Goal: Task Accomplishment & Management: Use online tool/utility

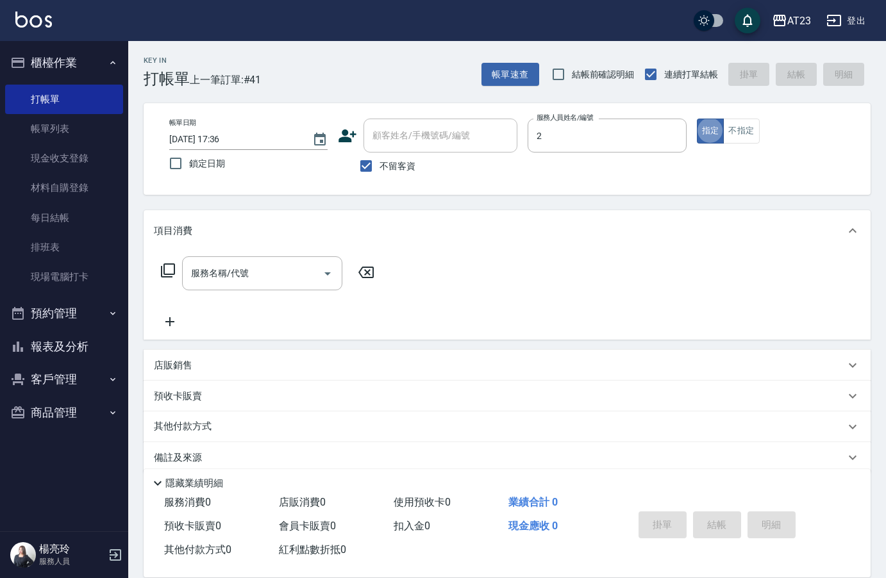
type input "美瑛-2"
type button "true"
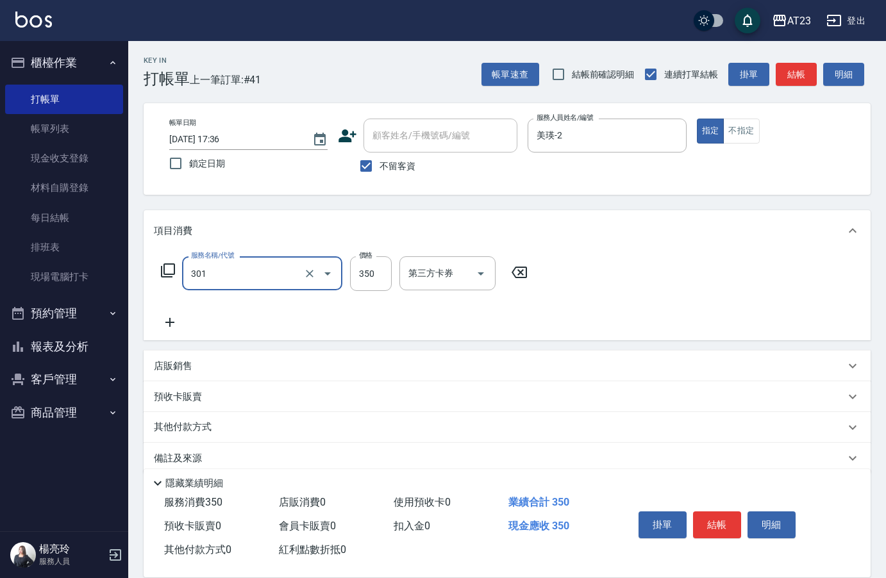
type input "造型剪髮(301)"
type input "500"
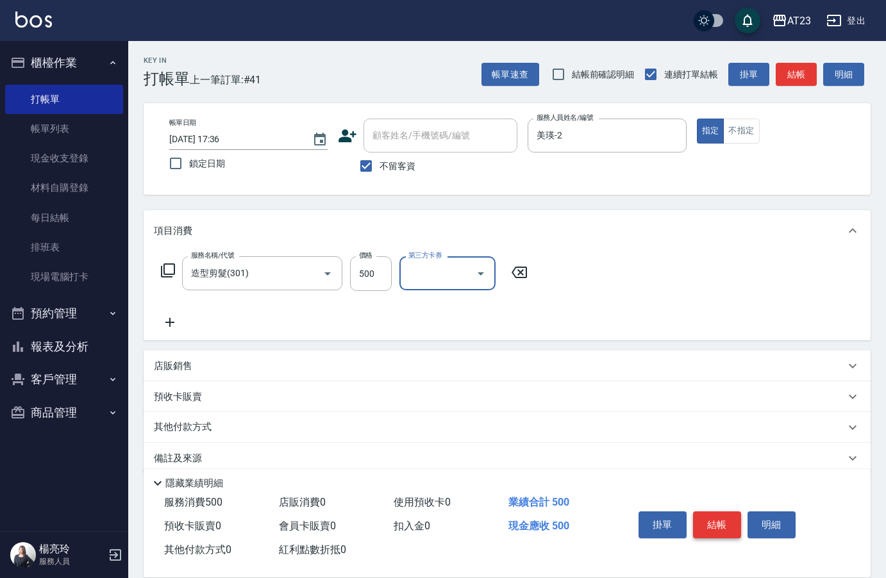
click at [710, 528] on button "結帳" at bounding box center [717, 525] width 48 height 27
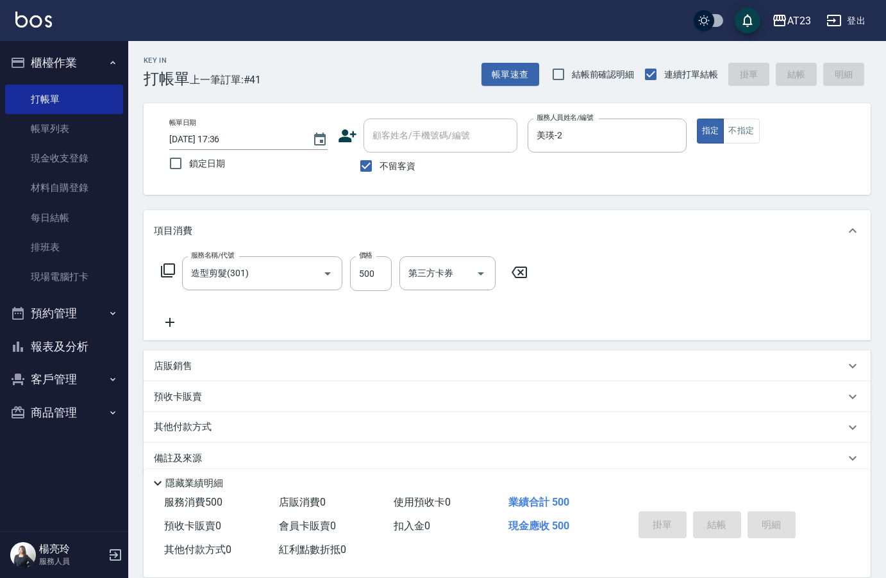
type input "2025/08/16 19:54"
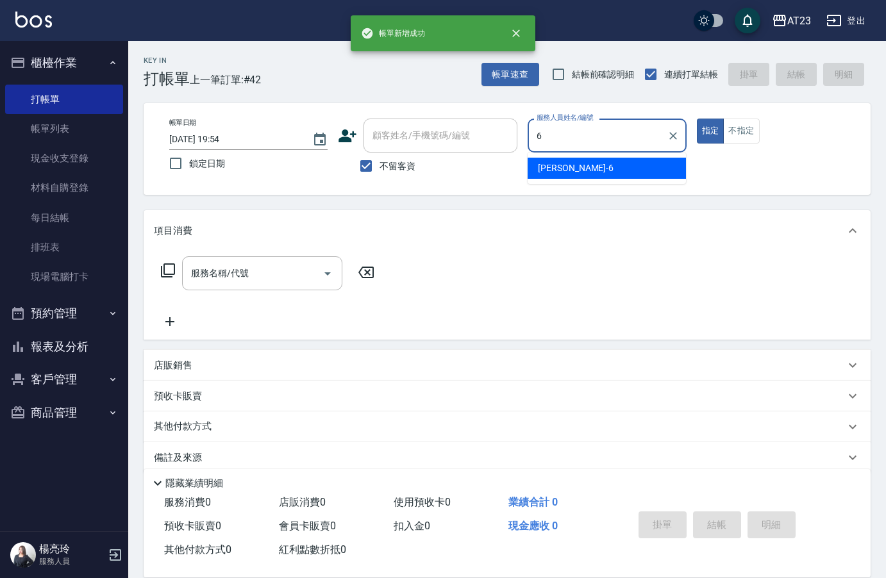
type input "Joann-6"
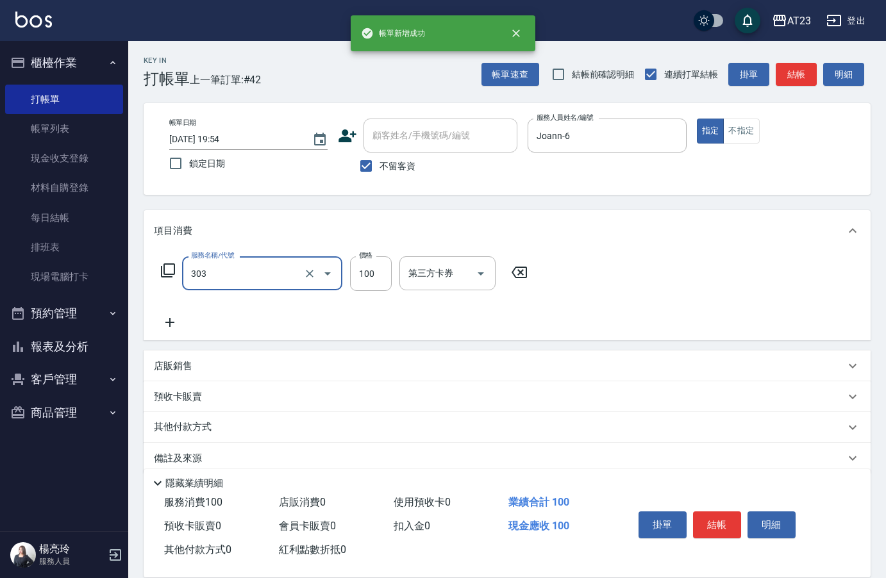
type input "剪瀏海(303)"
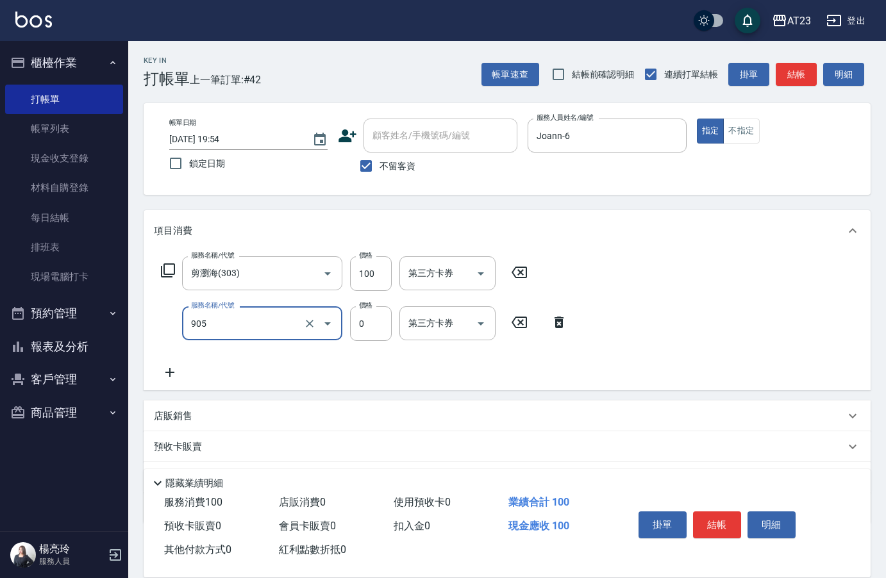
type input "頭皮卡使用(905)"
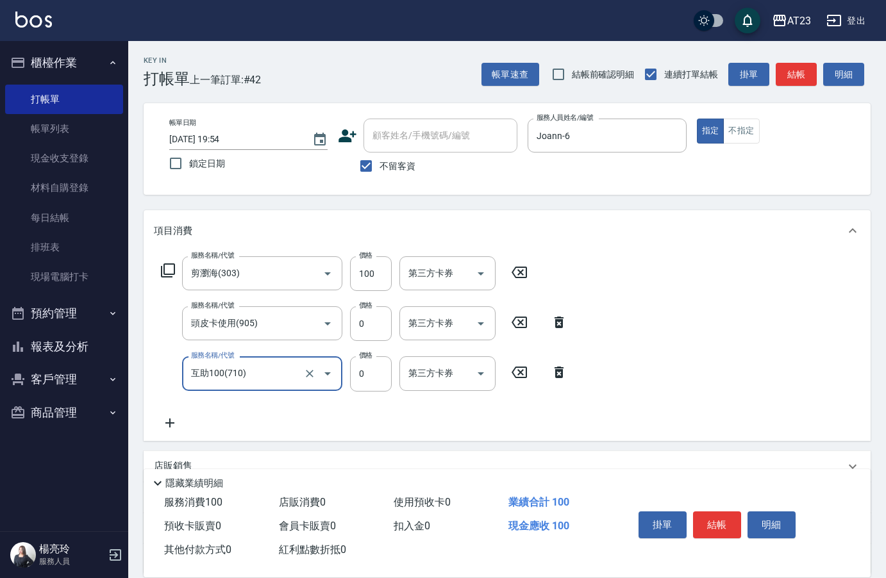
type input "互助100(710)"
type input "0"
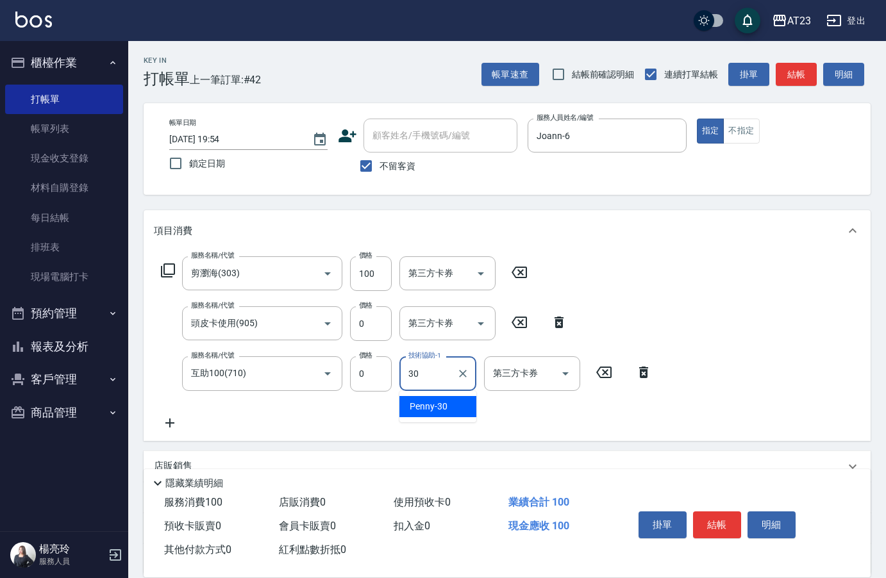
type input "Penny-30"
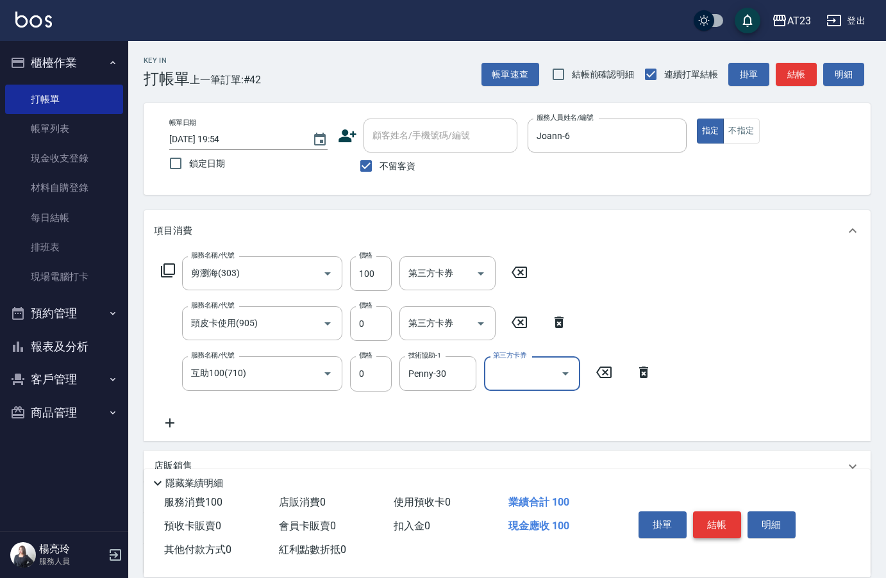
click at [719, 512] on button "結帳" at bounding box center [717, 525] width 48 height 27
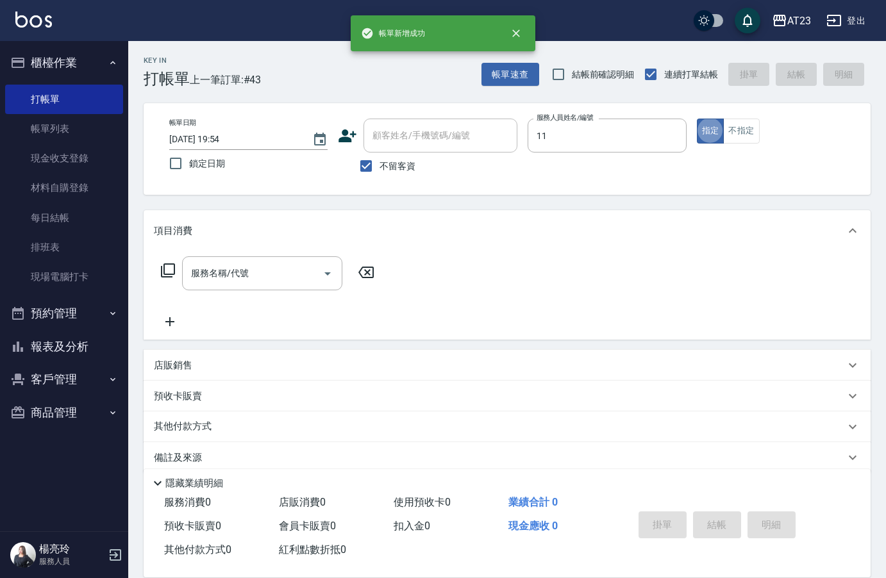
type input "JUN-11"
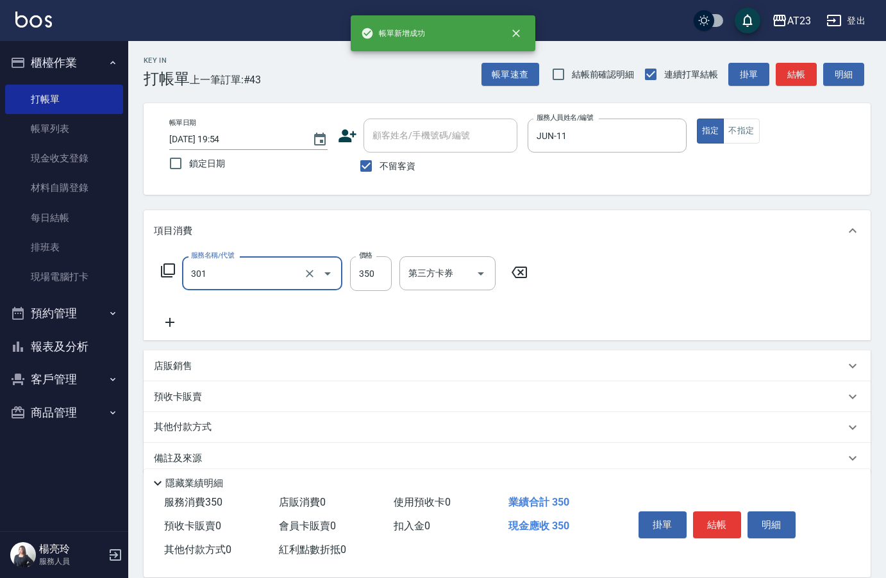
type input "造型剪髮(301)"
type input "400"
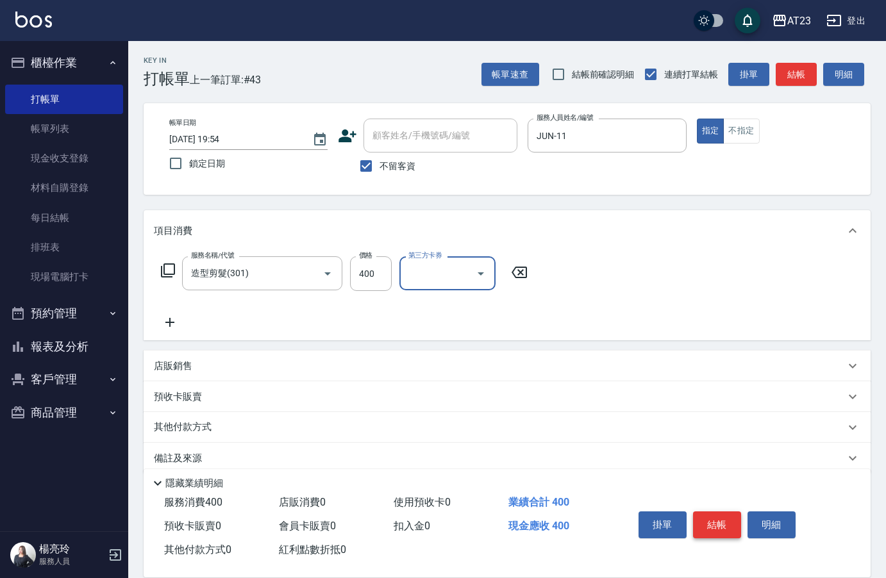
click at [731, 518] on button "結帳" at bounding box center [717, 525] width 48 height 27
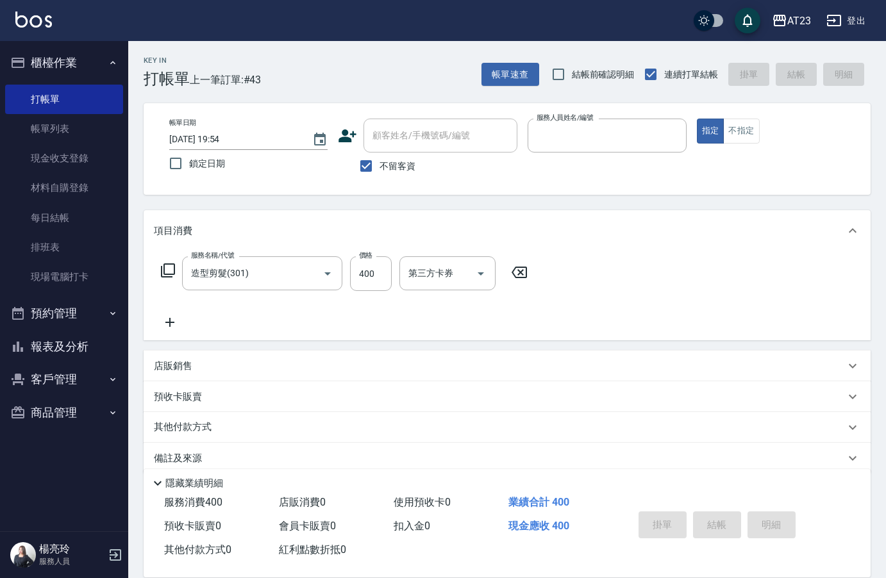
type input "2"
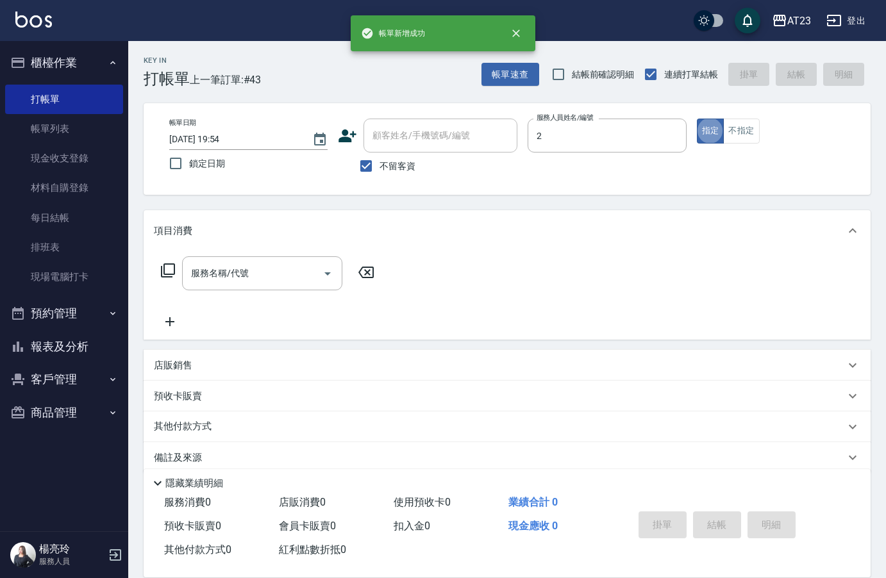
type input "美瑛-2"
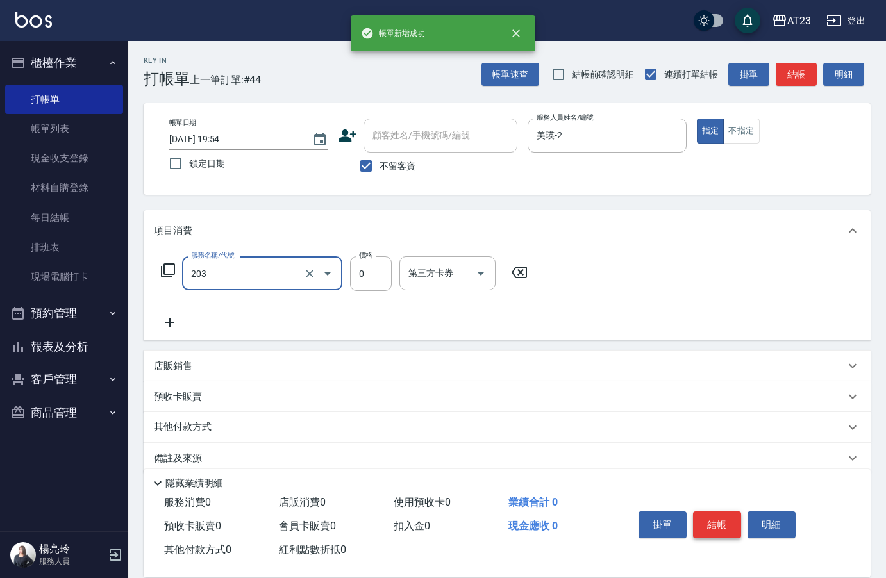
type input "使用洗髮卡(203)"
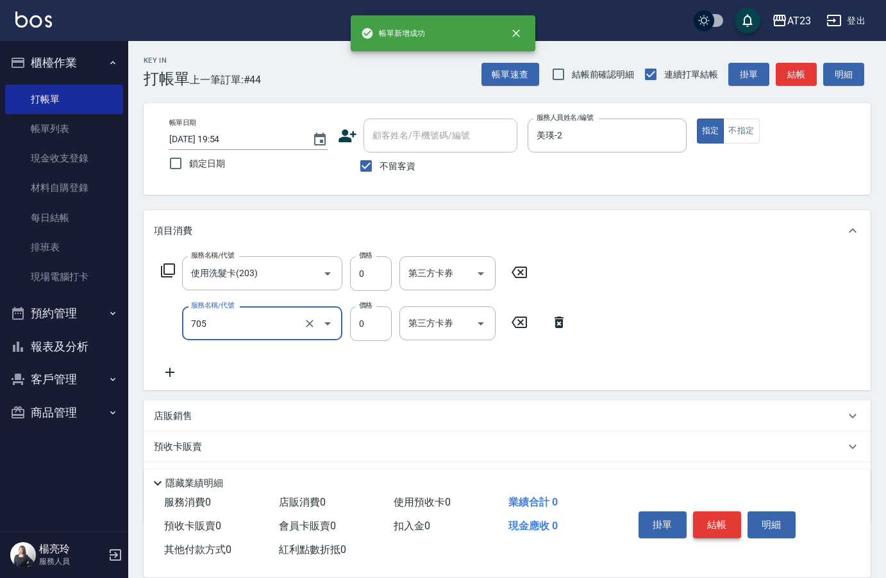
type input "互助50(705)"
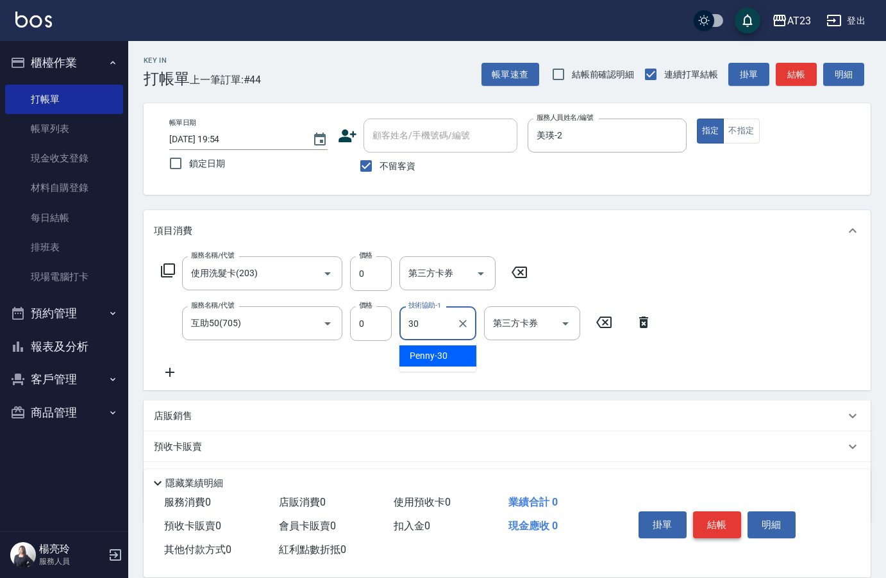
type input "Penny-30"
click at [731, 518] on button "結帳" at bounding box center [717, 525] width 48 height 27
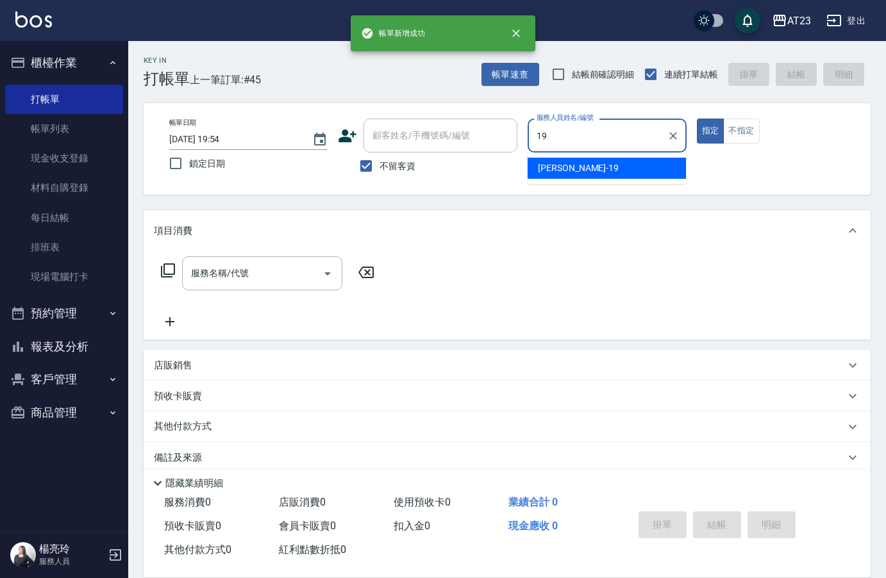
type input "亮亮-19"
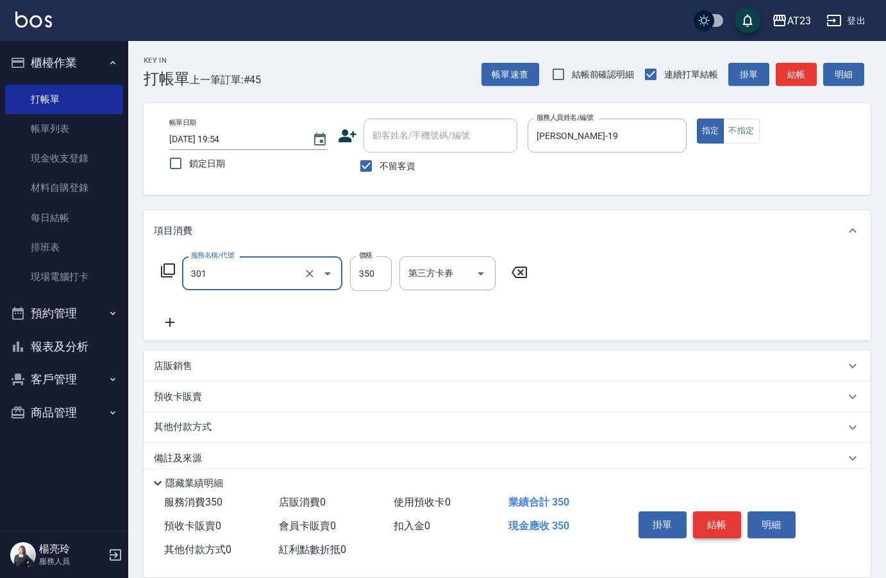
type input "造型剪髮(301)"
click at [731, 518] on button "結帳" at bounding box center [717, 525] width 48 height 27
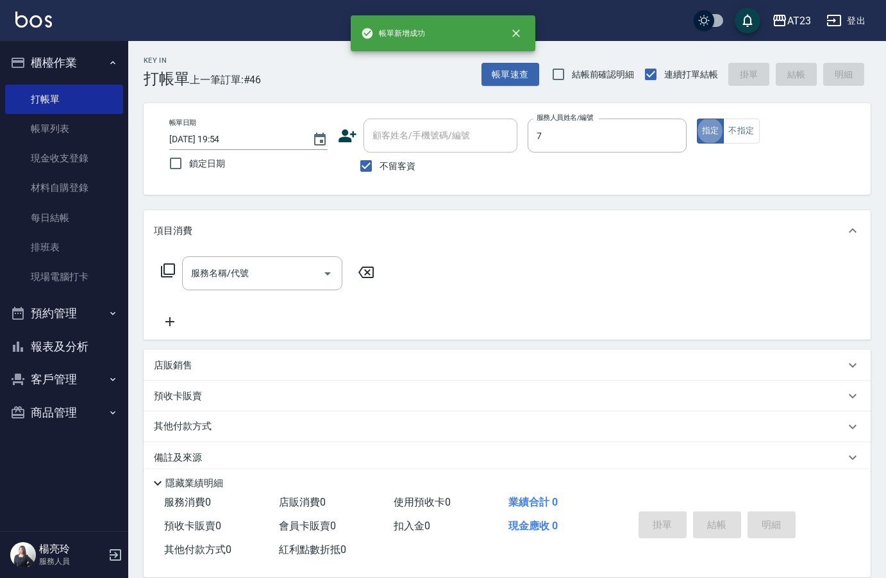
type input "Mandy-7"
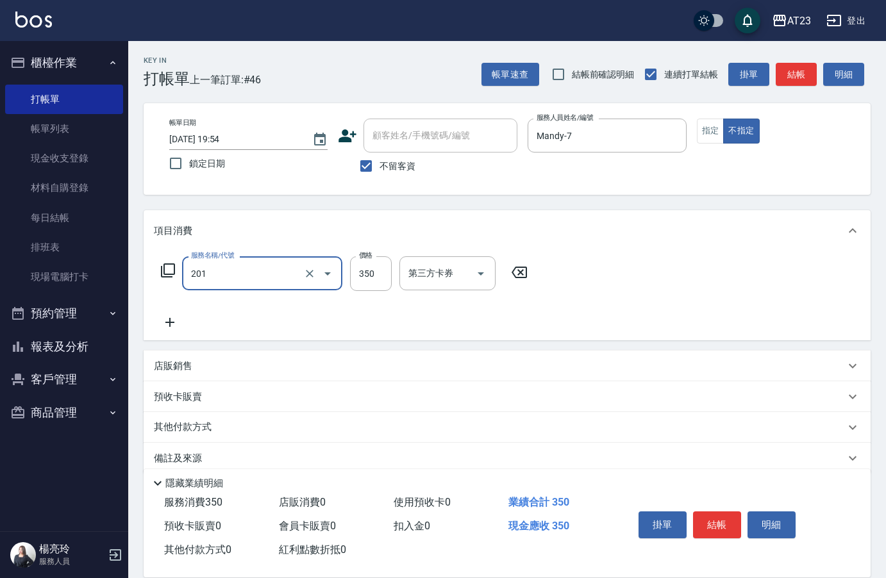
type input "一般洗髮(201)"
type input "300"
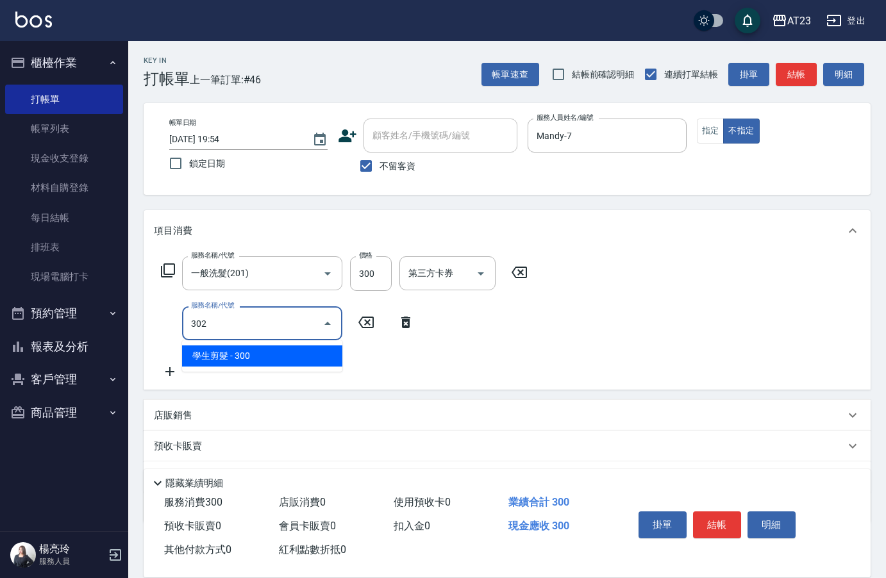
type input "3022"
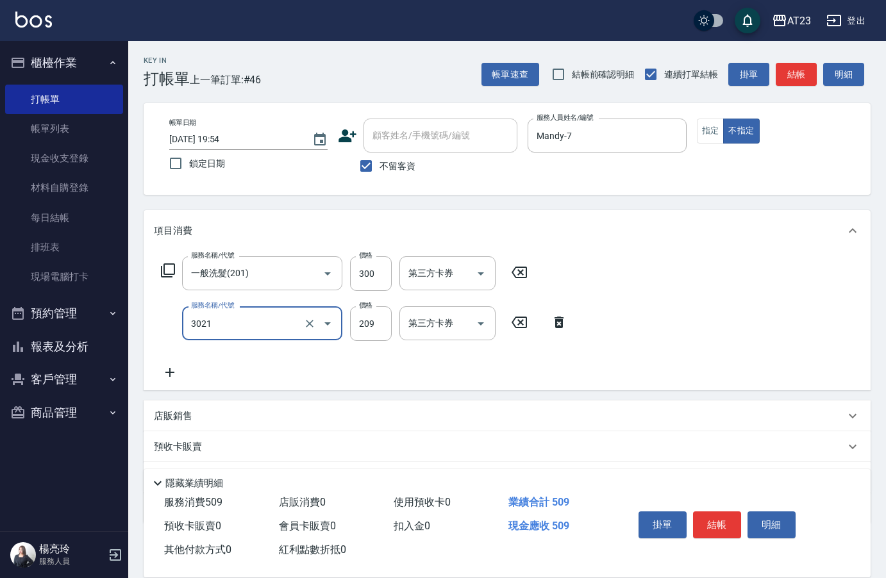
type input "(活動)學生剪髮(3021)"
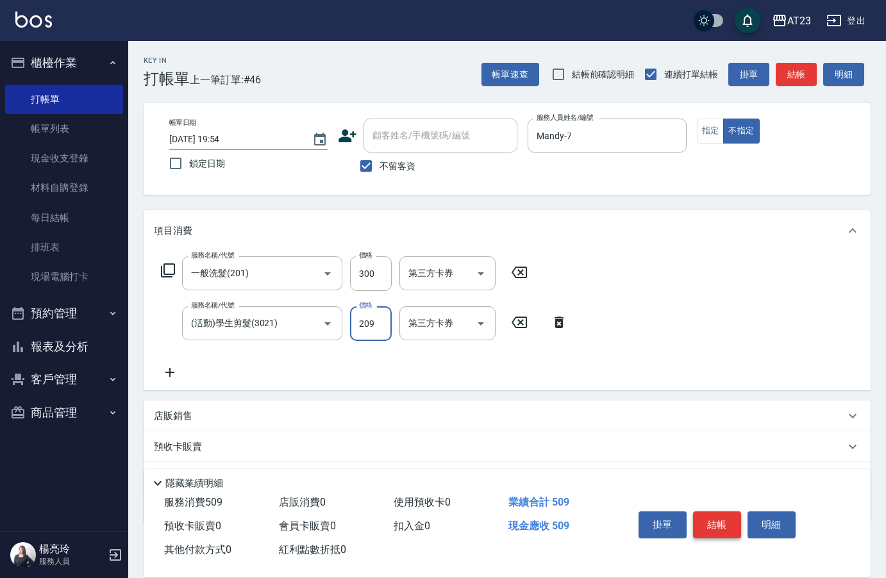
click at [725, 521] on button "結帳" at bounding box center [717, 525] width 48 height 27
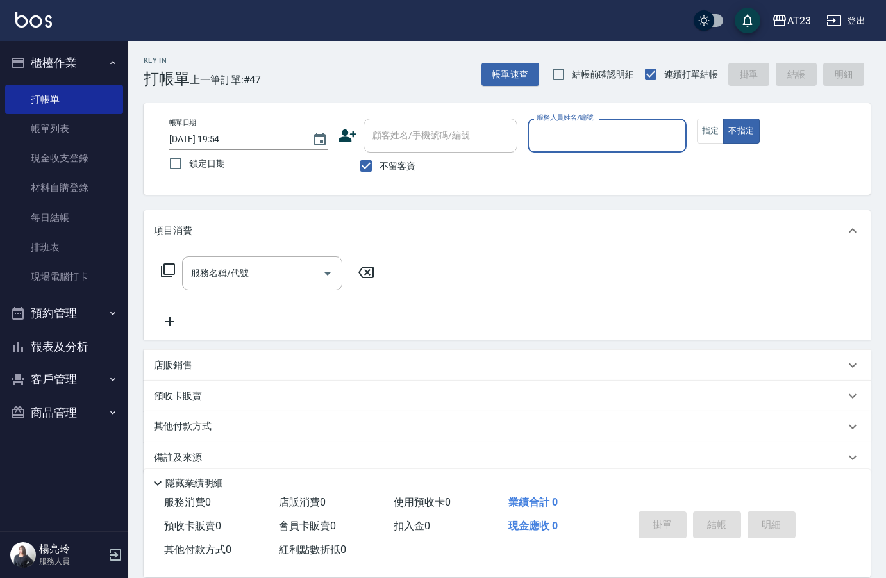
click at [53, 332] on button "報表及分析" at bounding box center [64, 346] width 118 height 33
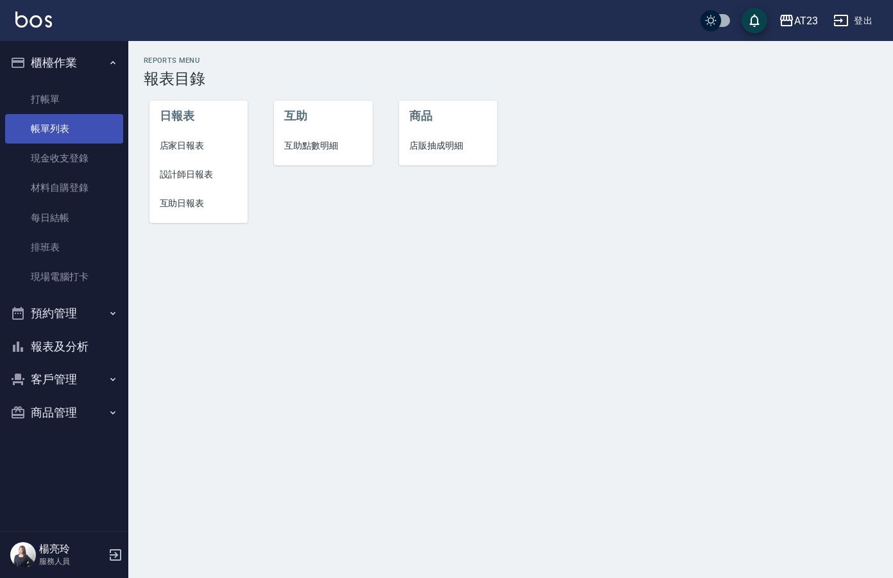
click at [88, 125] on link "帳單列表" at bounding box center [64, 128] width 118 height 29
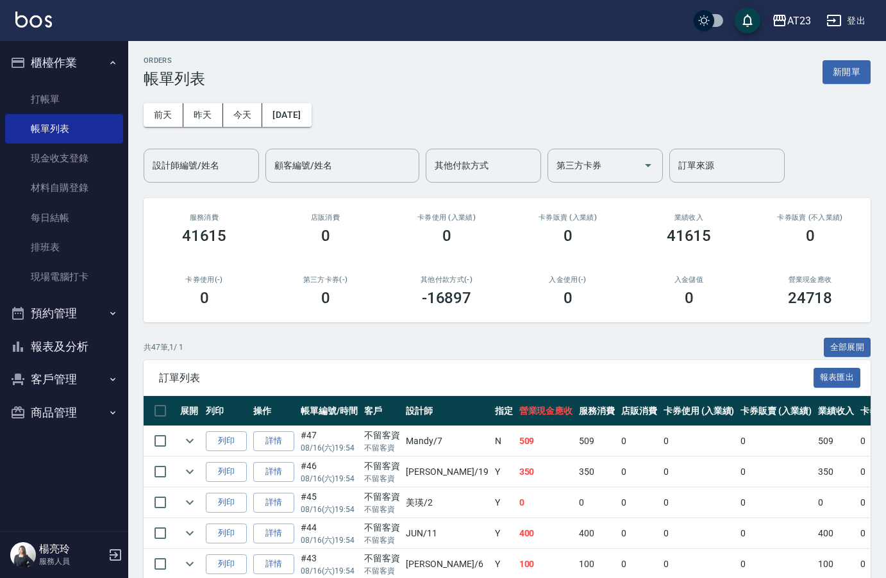
click at [70, 346] on button "報表及分析" at bounding box center [64, 346] width 118 height 33
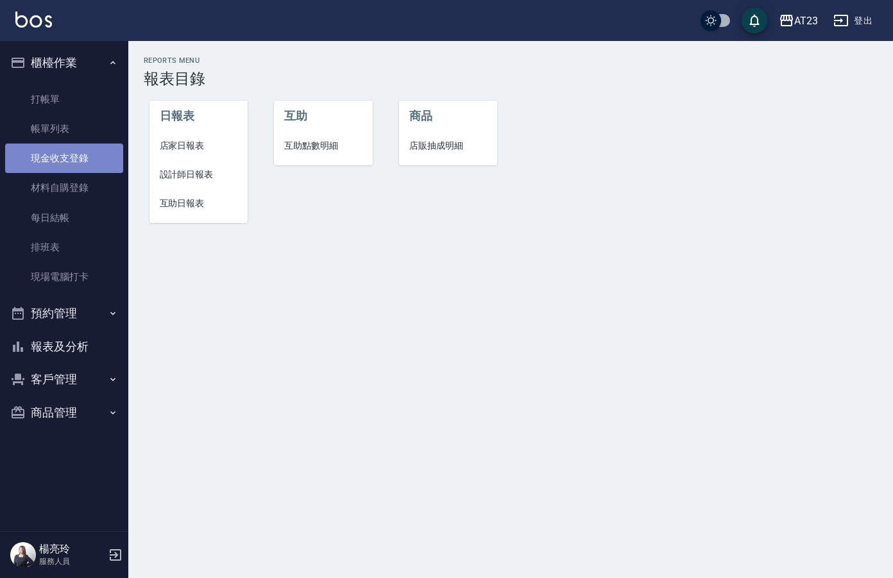
click at [80, 166] on link "現金收支登錄" at bounding box center [64, 158] width 118 height 29
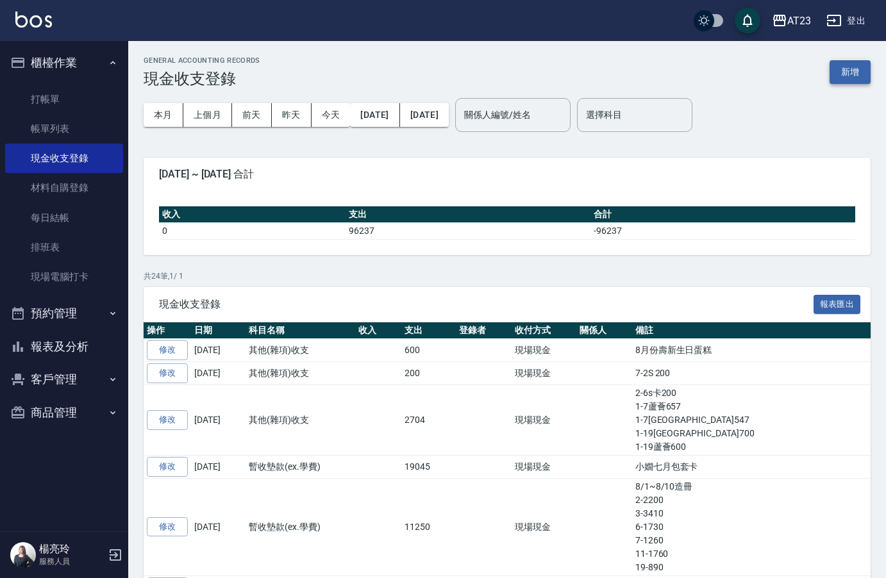
click at [853, 79] on button "新增" at bounding box center [850, 72] width 41 height 24
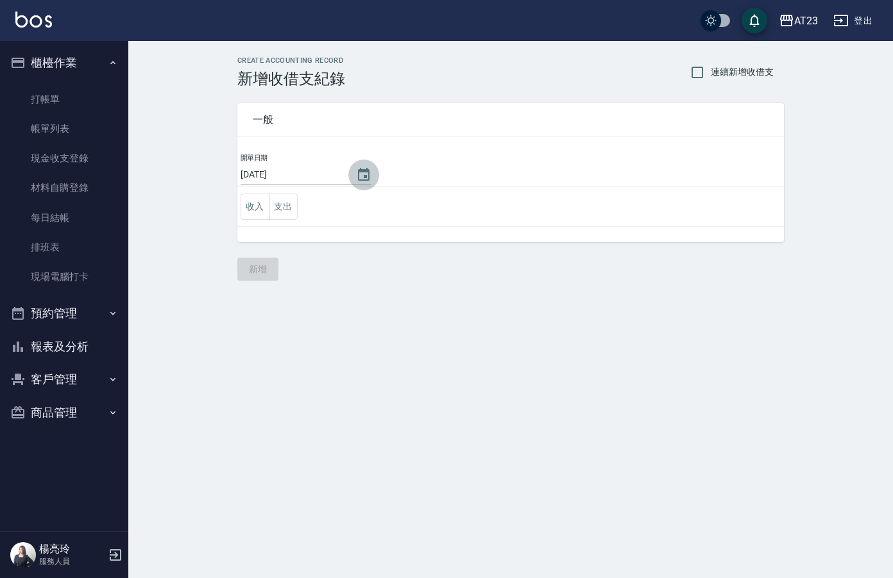
click at [366, 173] on icon "Choose date, selected date is 2025-08-16" at bounding box center [363, 174] width 15 height 15
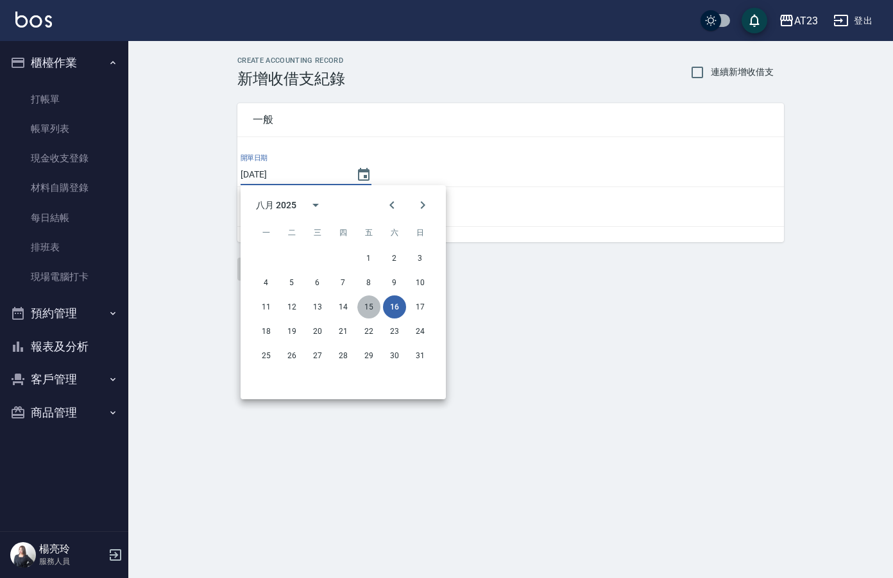
drag, startPoint x: 369, startPoint y: 314, endPoint x: 367, endPoint y: 305, distance: 9.3
click at [370, 312] on button "15" at bounding box center [368, 307] width 23 height 23
type input "2025/08/15"
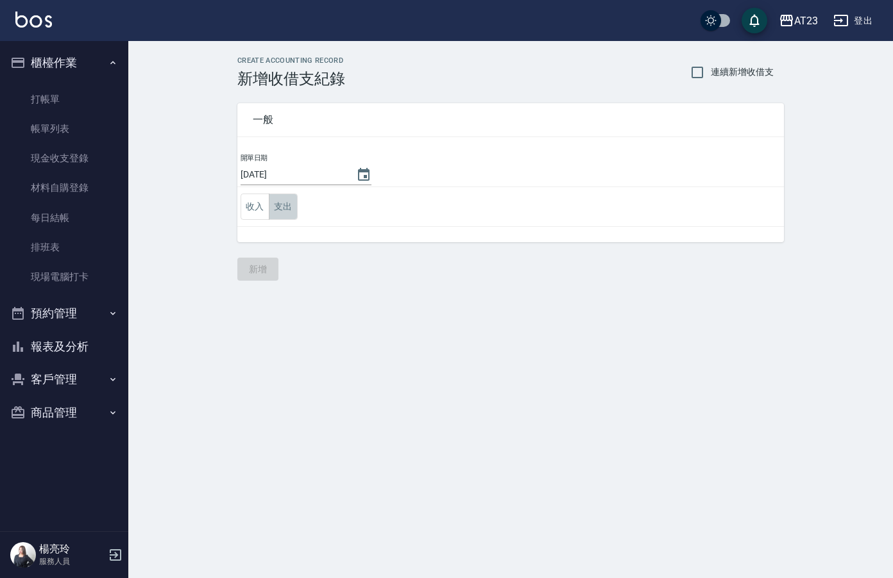
drag, startPoint x: 283, startPoint y: 208, endPoint x: 305, endPoint y: 219, distance: 24.4
click at [283, 208] on button "支出" at bounding box center [283, 207] width 29 height 26
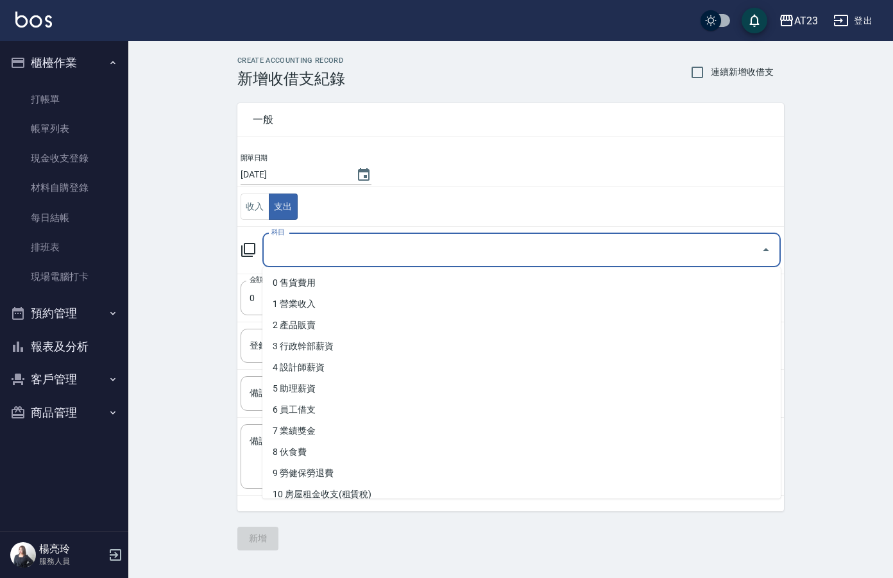
click at [356, 258] on input "科目" at bounding box center [511, 250] width 487 height 22
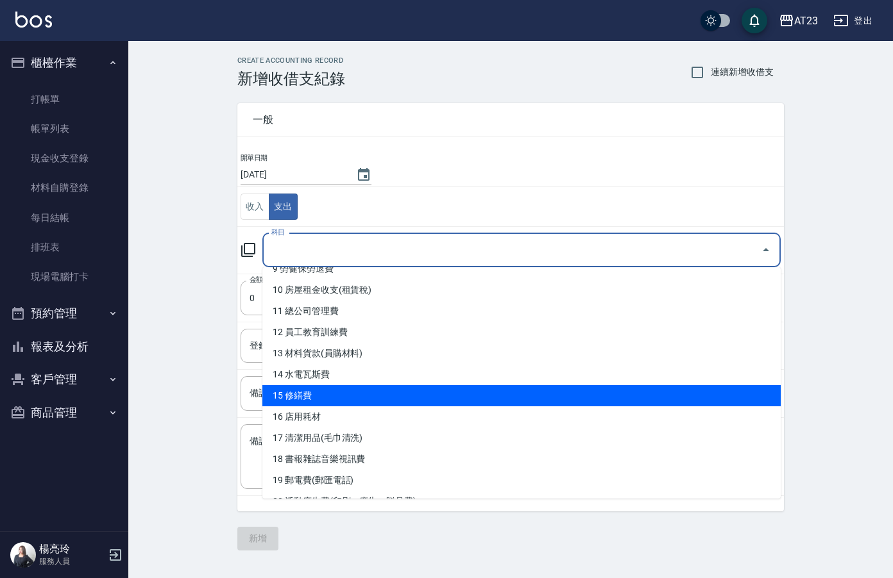
scroll to position [257, 0]
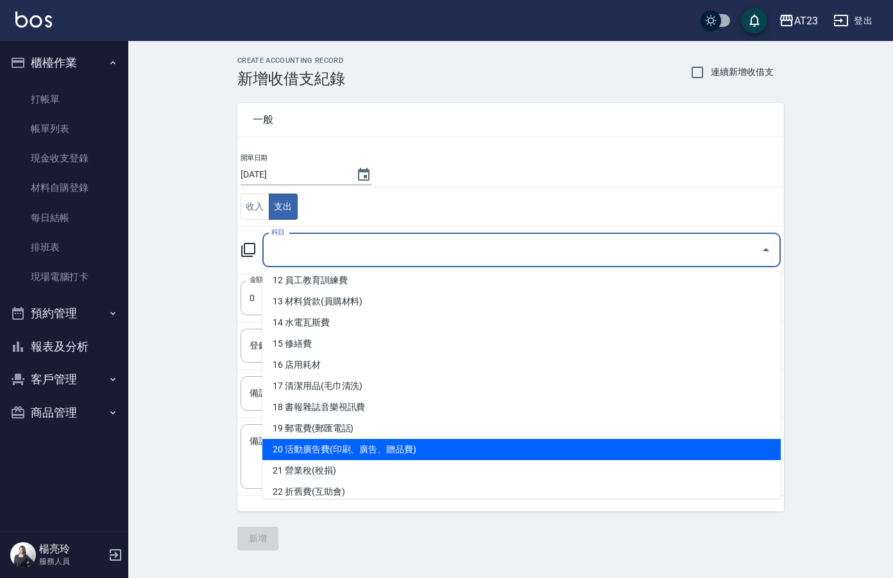
click at [443, 448] on li "20 活動廣告費(印刷、廣告、贈品費)" at bounding box center [521, 449] width 518 height 21
type input "20 活動廣告費(印刷、廣告、贈品費)"
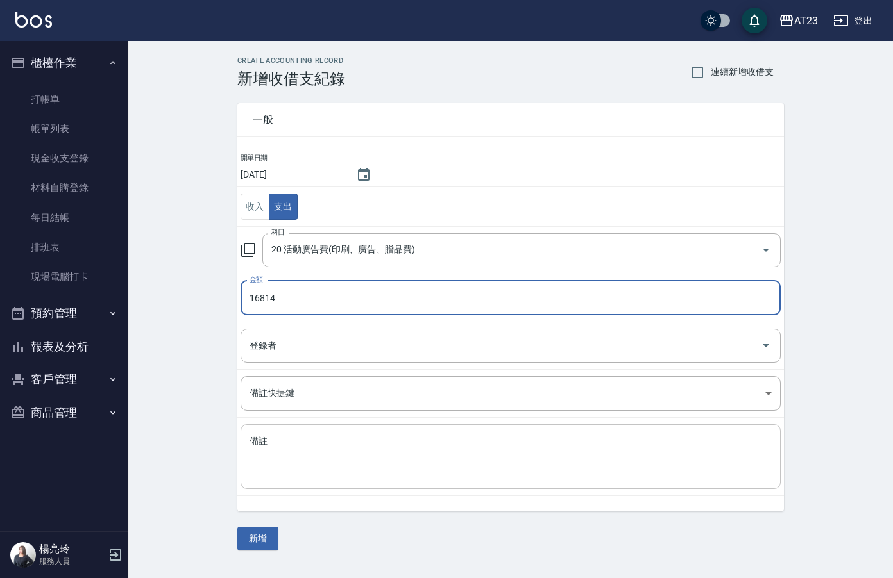
type input "16814"
click at [423, 457] on textarea "備註" at bounding box center [510, 457] width 522 height 44
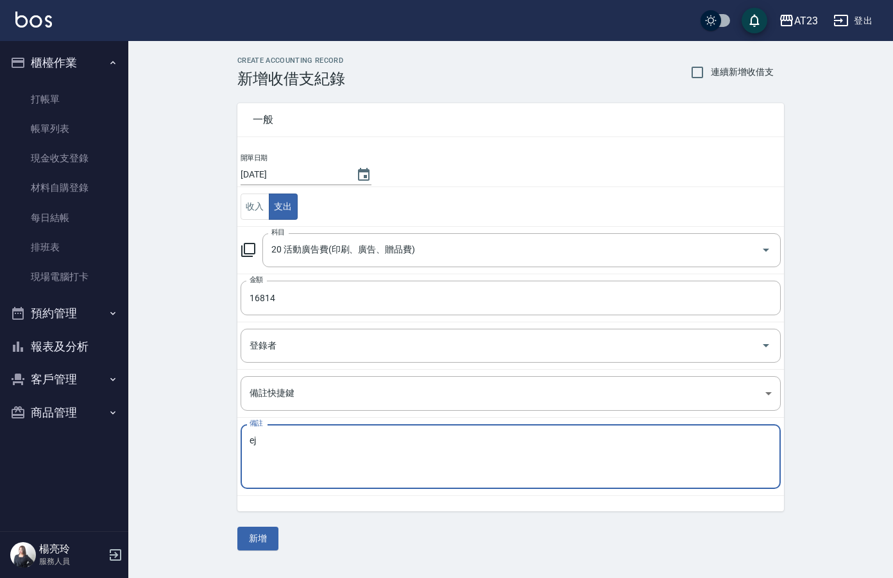
type textarea "e"
type textarea "廣告費"
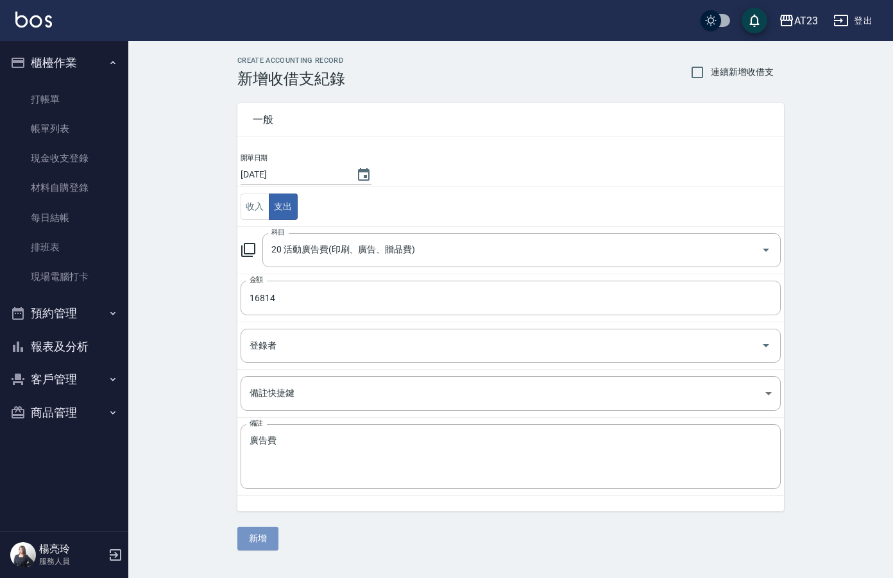
click at [257, 546] on button "新增" at bounding box center [257, 539] width 41 height 24
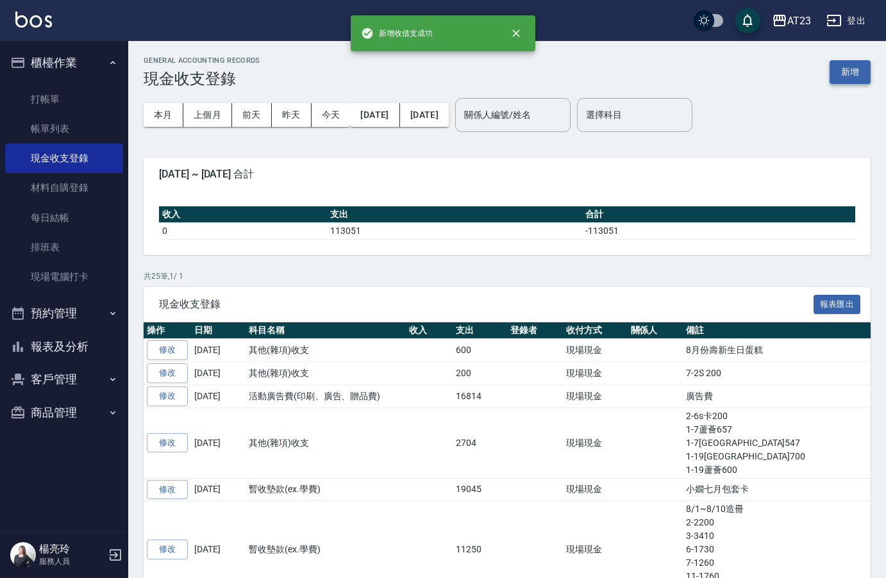
click at [850, 69] on button "新增" at bounding box center [850, 72] width 41 height 24
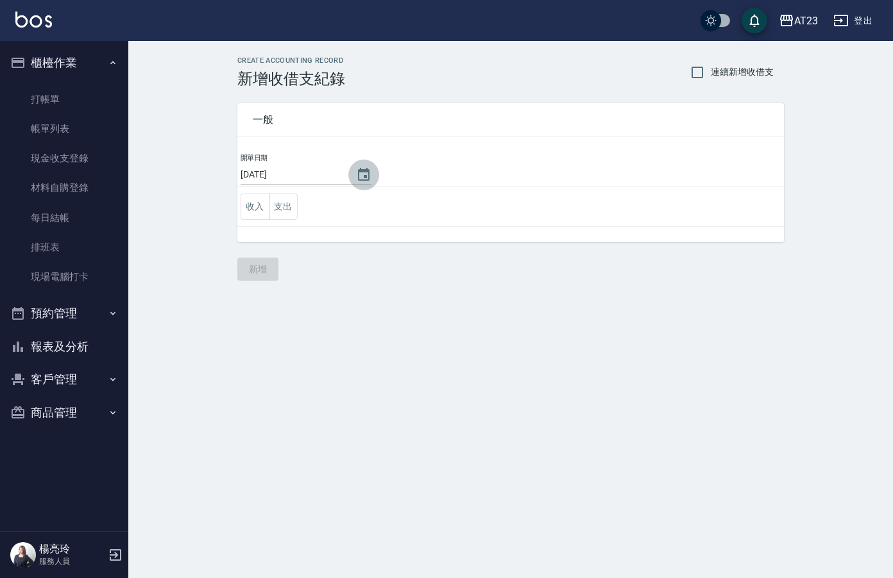
click at [349, 176] on button "Choose date, selected date is 2025-08-16" at bounding box center [363, 175] width 31 height 31
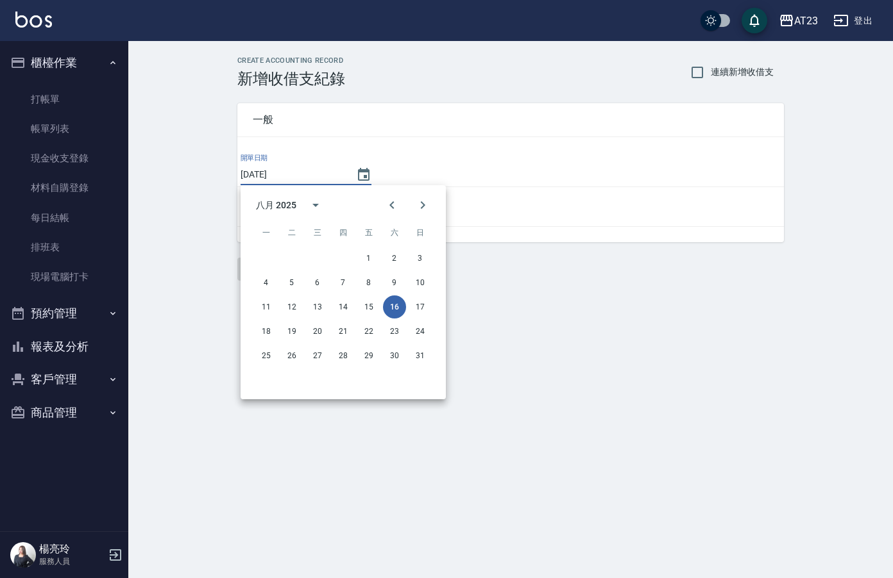
click at [505, 346] on div "CREATE ACCOUNTING RECORD 新增收借支紀錄 連續新增收借支 一般 開單日期 2025/08/16 收入 支出 新增" at bounding box center [446, 289] width 893 height 578
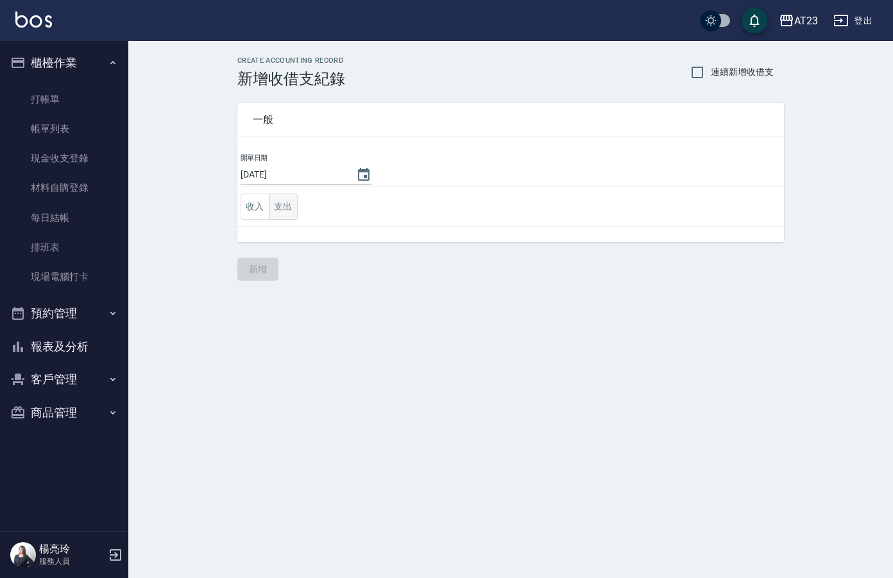
drag, startPoint x: 273, startPoint y: 212, endPoint x: 292, endPoint y: 217, distance: 19.8
click at [274, 212] on button "支出" at bounding box center [283, 207] width 29 height 26
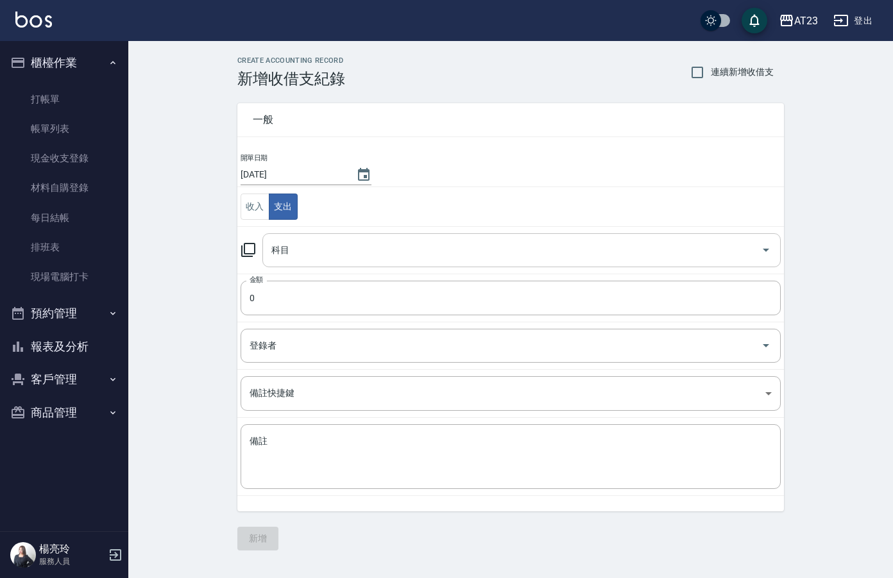
click at [324, 254] on input "科目" at bounding box center [511, 250] width 487 height 22
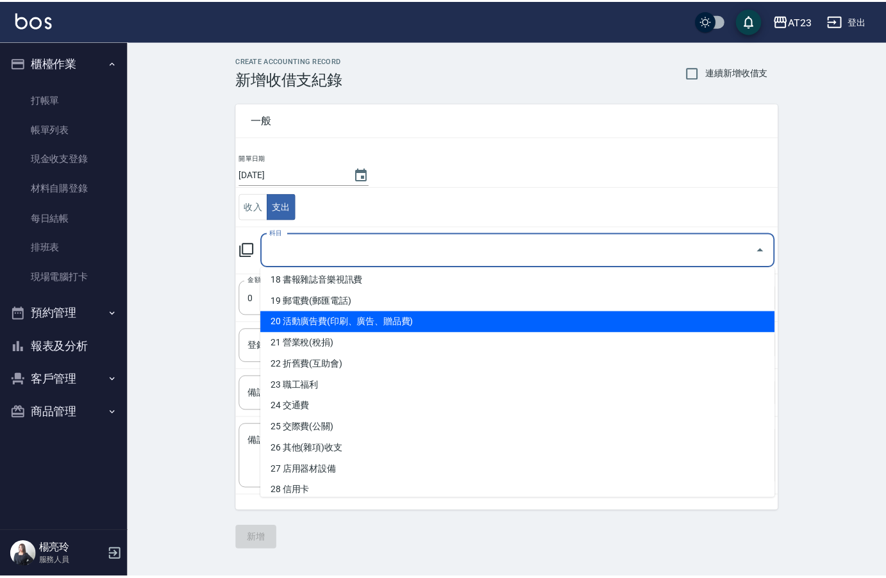
scroll to position [385, 0]
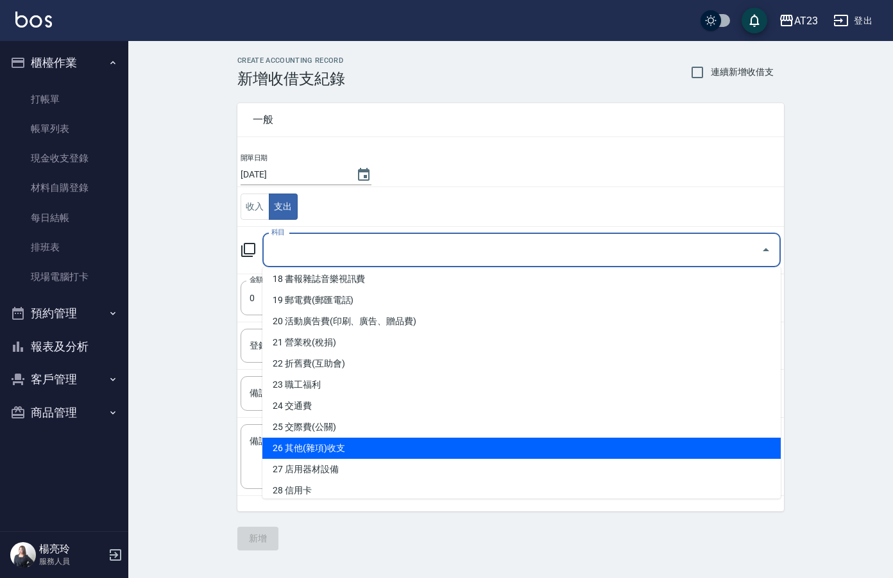
click at [527, 441] on li "26 其他(雜項)收支" at bounding box center [521, 448] width 518 height 21
type input "26 其他(雜項)收支"
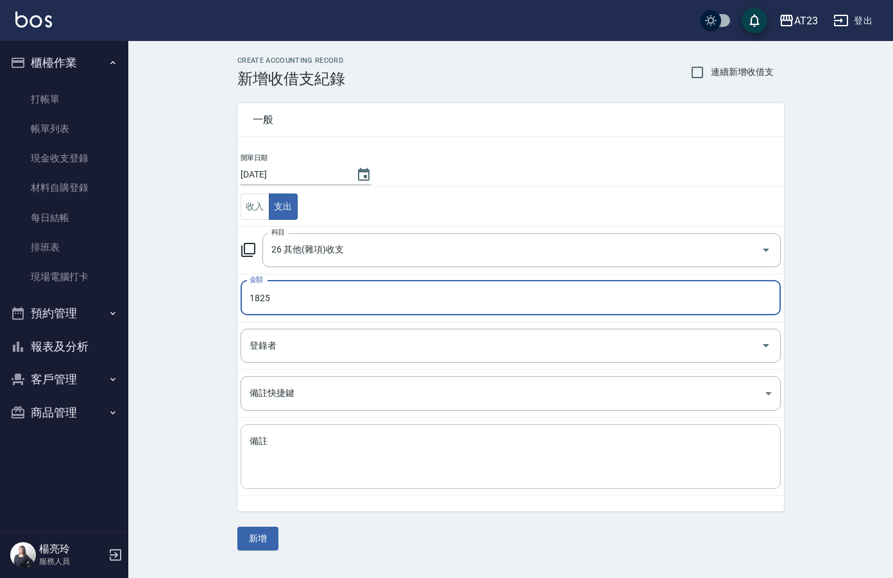
type input "1825"
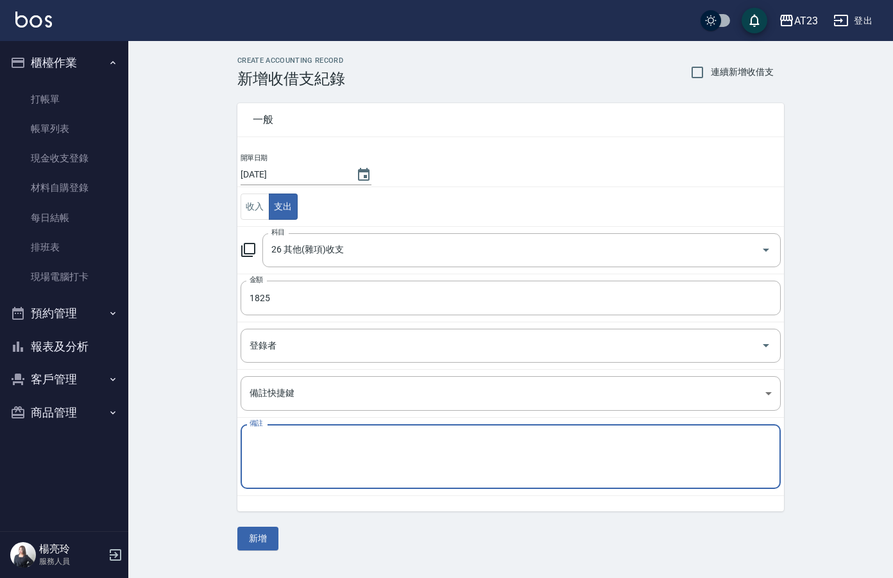
click at [537, 453] on textarea "備註" at bounding box center [510, 457] width 522 height 44
type textarea "1-19sc425 1-19sc400 1-19蘆薈500 1-7蘆薈500"
click at [258, 538] on button "新增" at bounding box center [257, 539] width 41 height 24
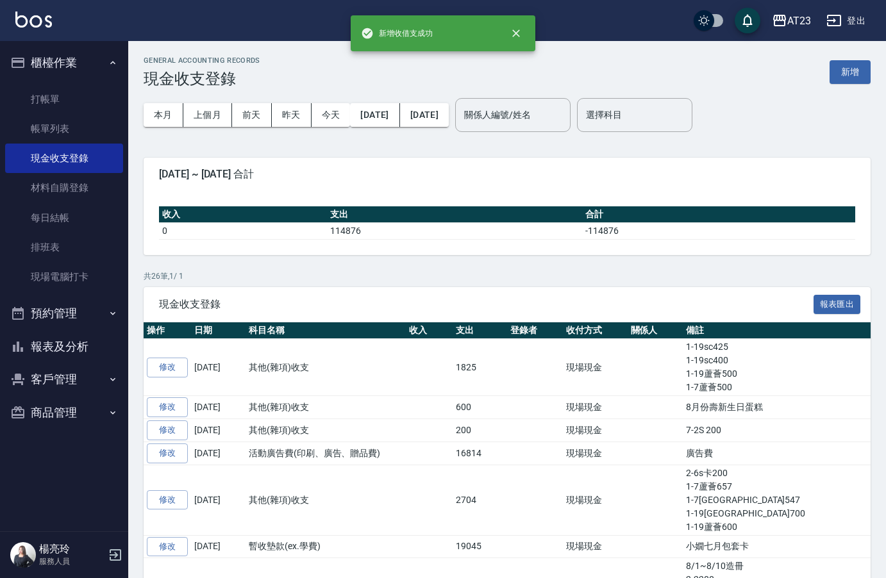
click at [74, 340] on button "報表及分析" at bounding box center [64, 346] width 118 height 33
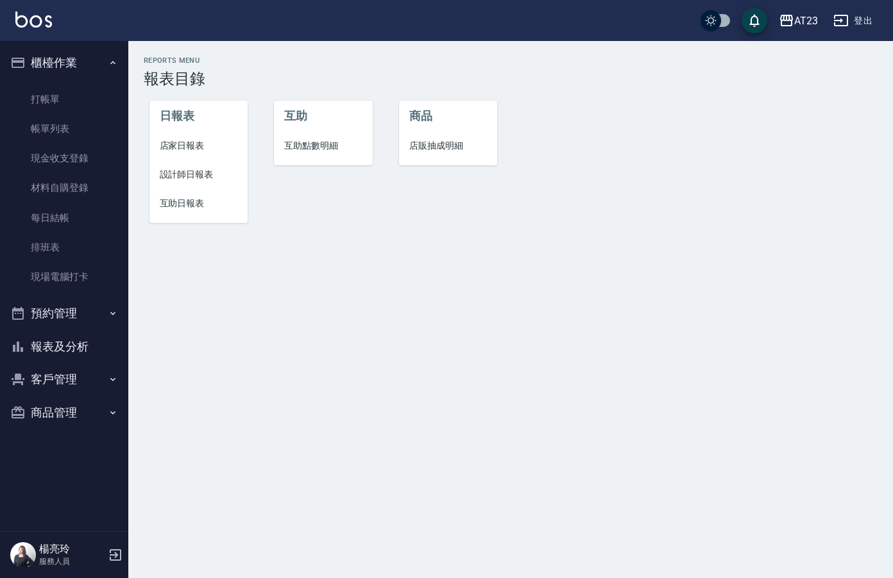
click at [181, 142] on span "店家日報表" at bounding box center [199, 145] width 78 height 13
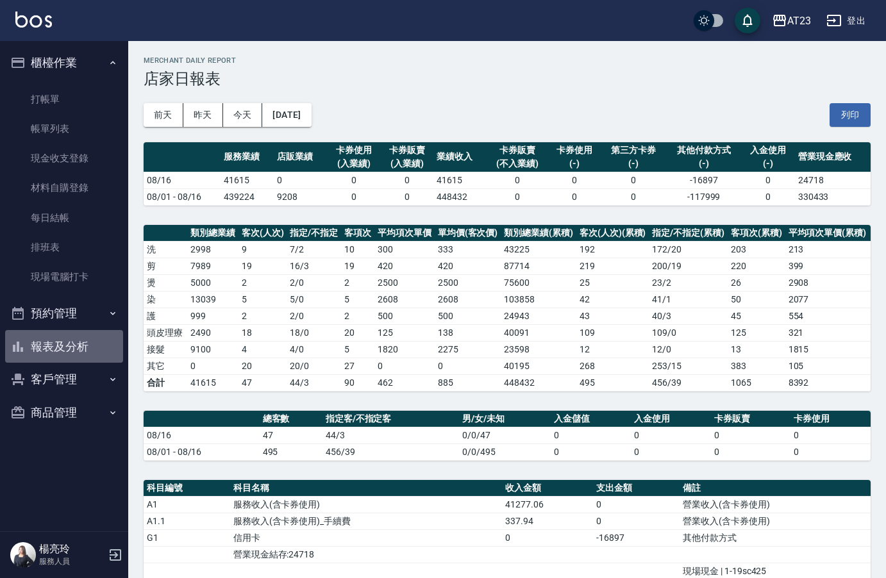
click at [65, 349] on button "報表及分析" at bounding box center [64, 346] width 118 height 33
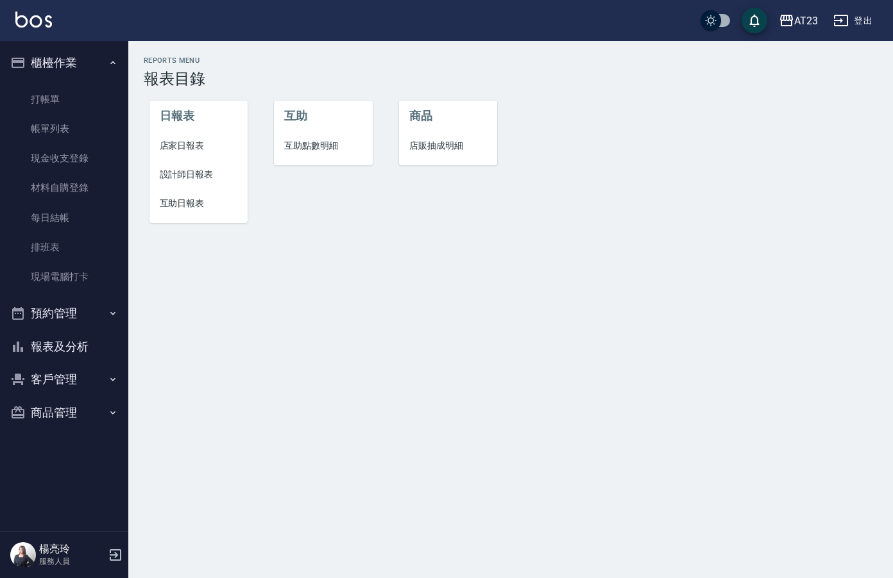
click at [211, 171] on span "設計師日報表" at bounding box center [199, 174] width 78 height 13
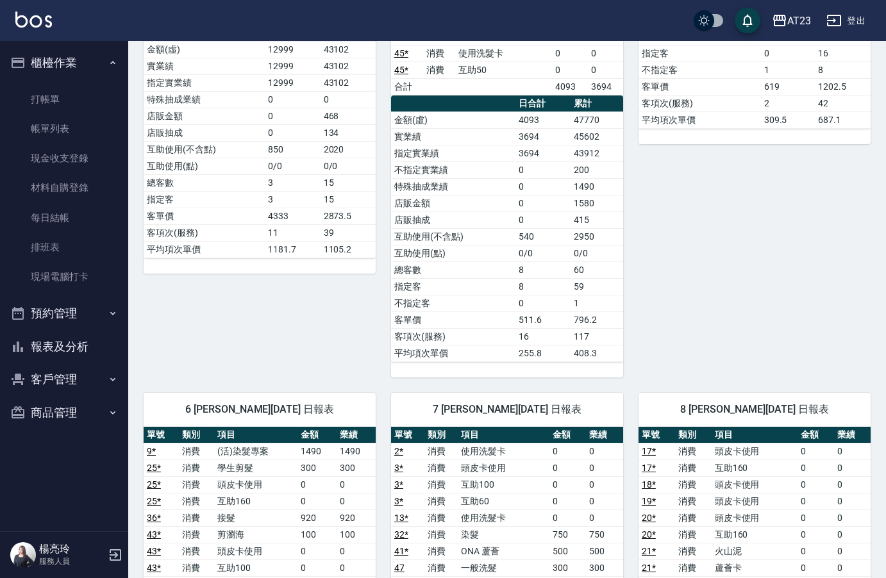
scroll to position [64, 0]
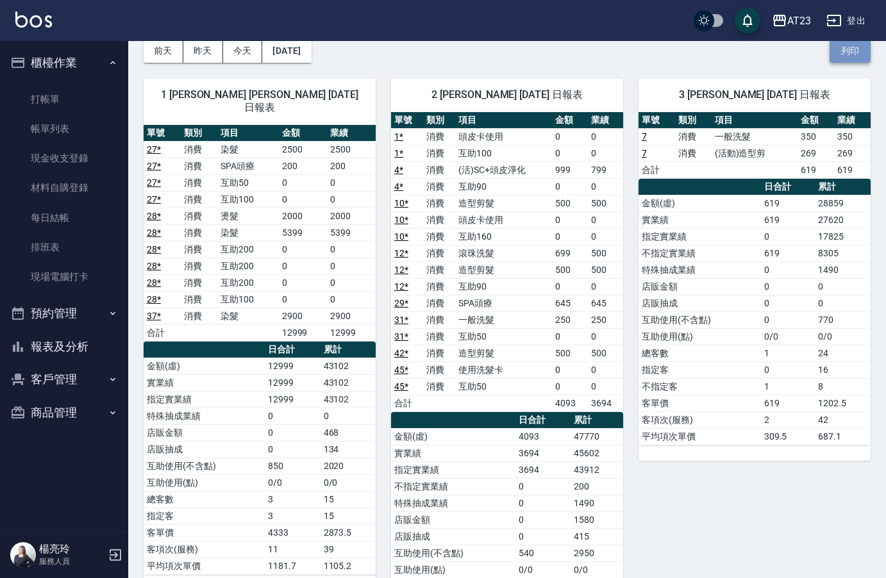
click at [848, 52] on button "列印" at bounding box center [850, 51] width 41 height 24
click at [78, 346] on button "報表及分析" at bounding box center [64, 346] width 118 height 33
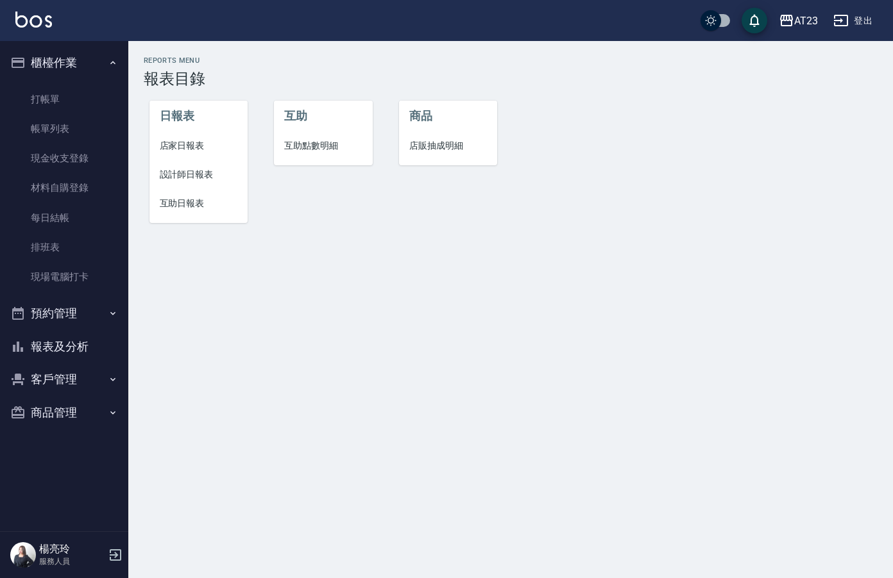
click at [210, 206] on span "互助日報表" at bounding box center [199, 203] width 78 height 13
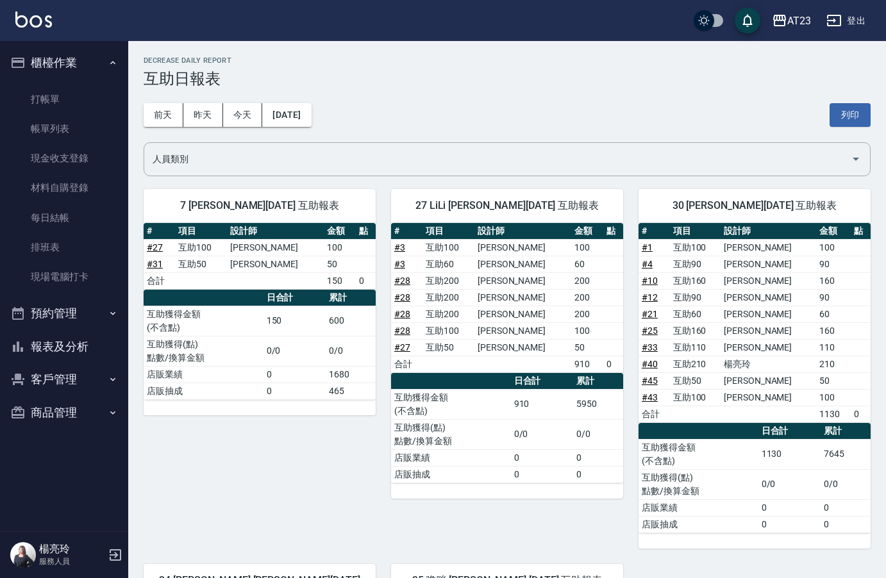
click at [854, 97] on div "前天 昨天 今天 2025/08/16 列印" at bounding box center [507, 115] width 727 height 55
click at [850, 123] on button "列印" at bounding box center [850, 115] width 41 height 24
click at [57, 354] on button "報表及分析" at bounding box center [64, 346] width 118 height 33
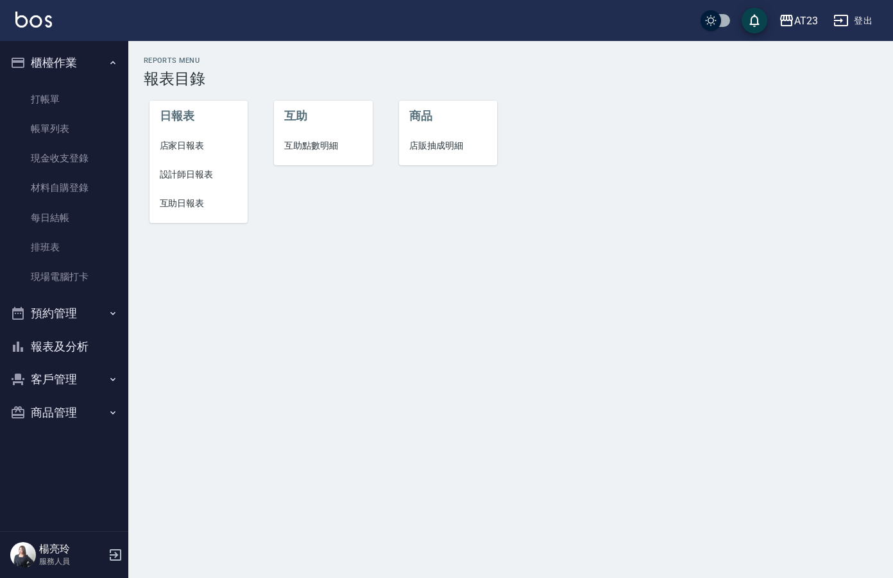
click at [190, 153] on li "店家日報表" at bounding box center [198, 145] width 99 height 29
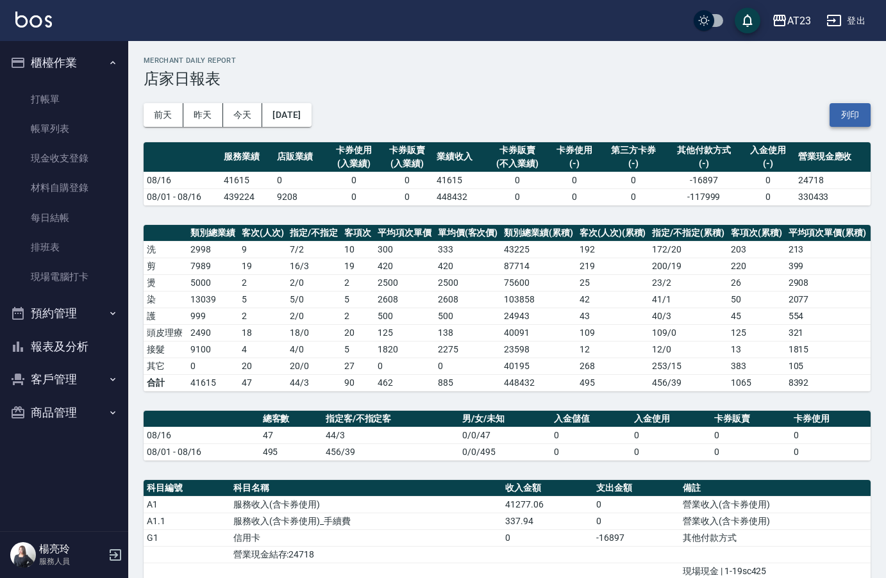
click at [847, 115] on button "列印" at bounding box center [850, 115] width 41 height 24
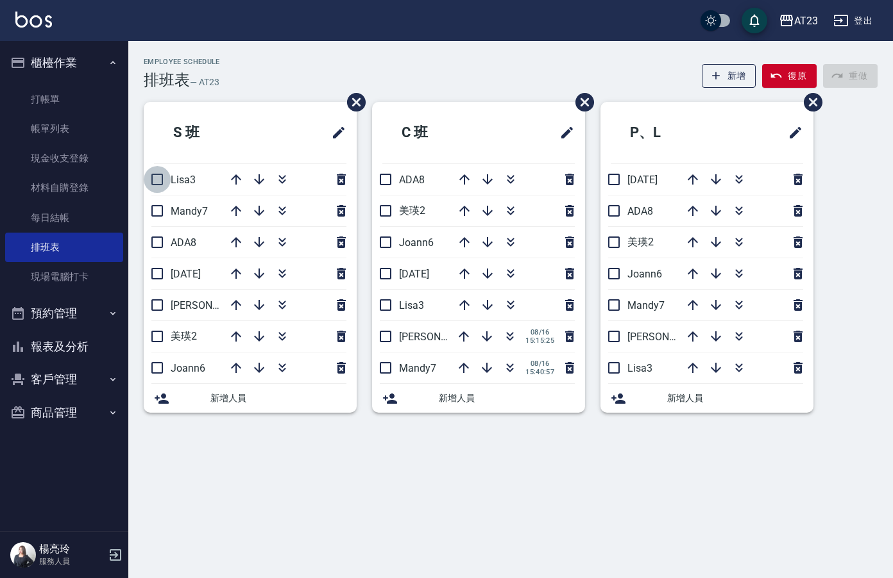
click at [155, 183] on input "checkbox" at bounding box center [157, 179] width 27 height 27
checkbox input "true"
click at [154, 218] on li "Mandy7" at bounding box center [250, 211] width 213 height 31
click at [160, 240] on li "ADA8" at bounding box center [250, 242] width 213 height 31
click at [161, 203] on li "Mandy7" at bounding box center [250, 211] width 213 height 31
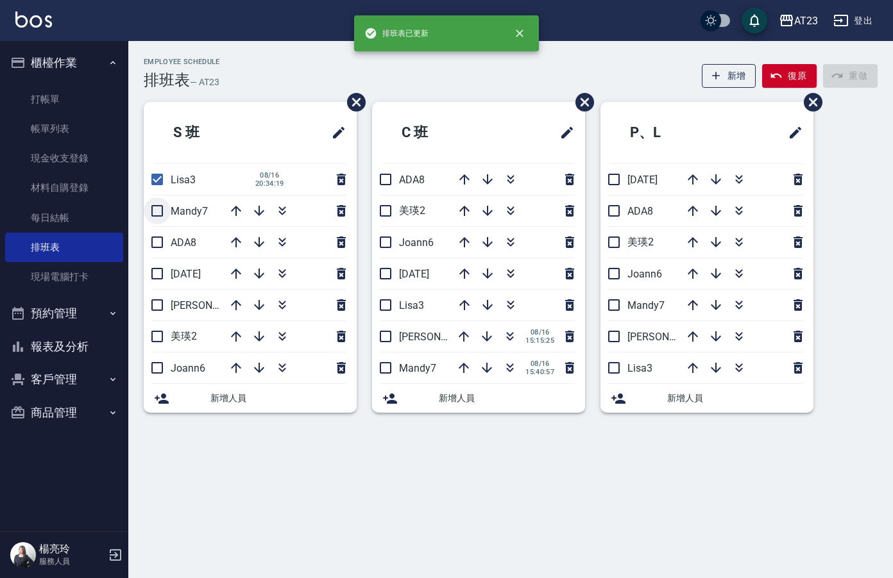
click at [160, 219] on input "checkbox" at bounding box center [157, 211] width 27 height 27
checkbox input "true"
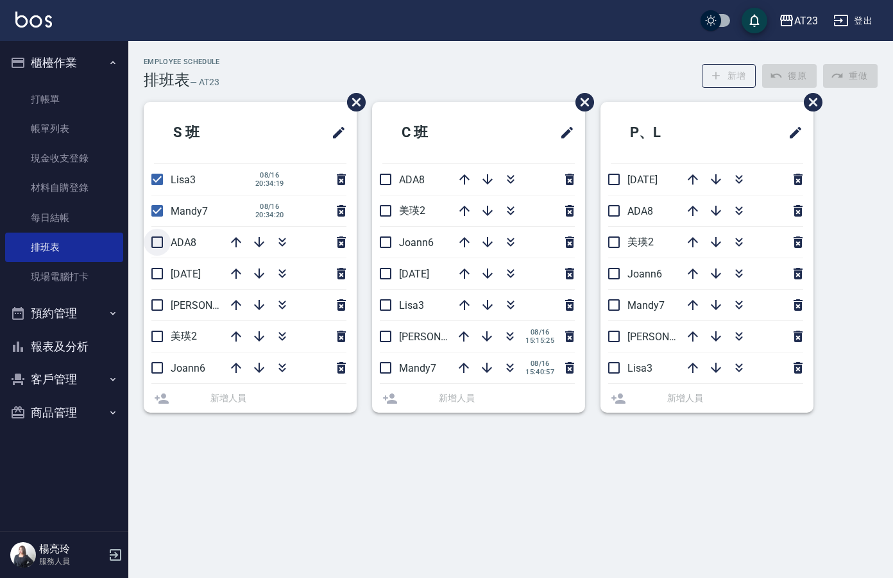
click at [163, 250] on input "checkbox" at bounding box center [157, 242] width 27 height 27
checkbox input "true"
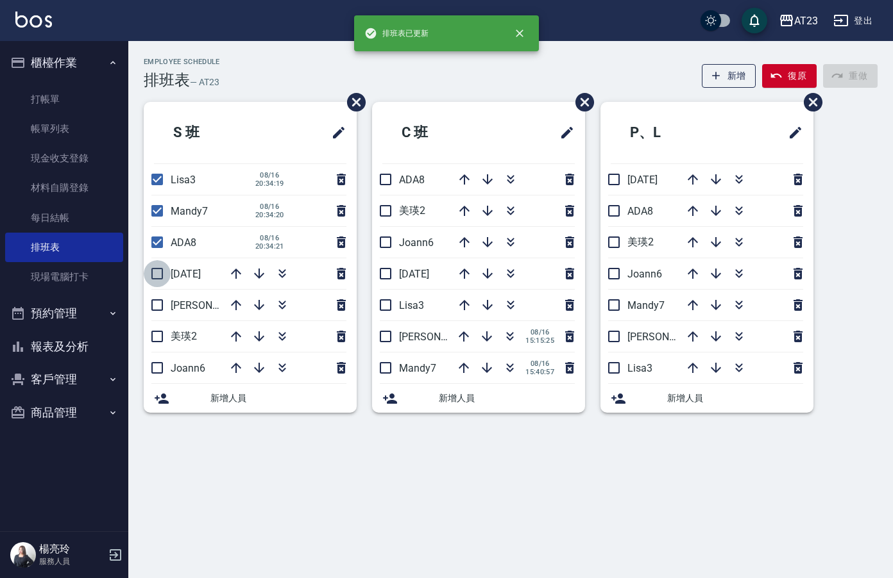
drag, startPoint x: 164, startPoint y: 274, endPoint x: 165, endPoint y: 296, distance: 22.5
click at [164, 274] on input "checkbox" at bounding box center [157, 273] width 27 height 27
checkbox input "true"
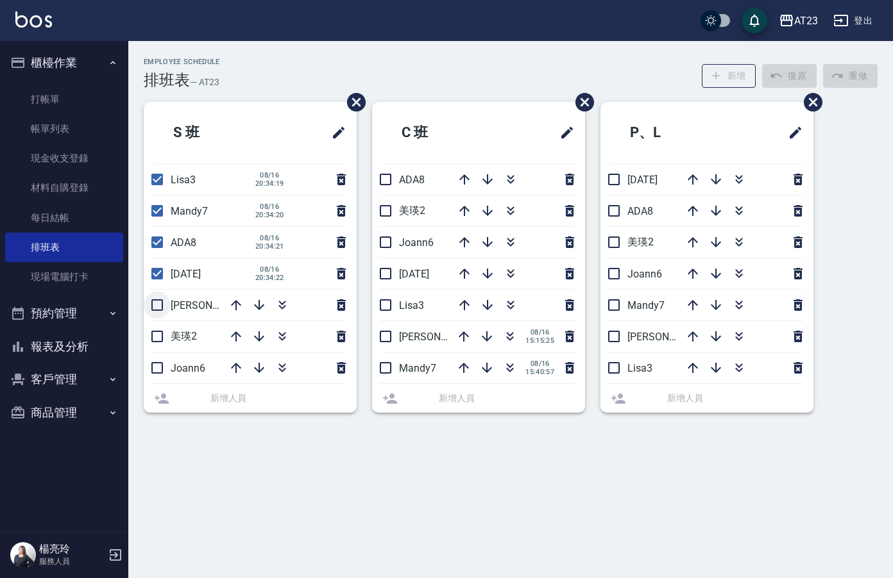
click at [159, 301] on input "checkbox" at bounding box center [157, 305] width 27 height 27
checkbox input "true"
click at [164, 348] on li "美瑛2" at bounding box center [250, 336] width 213 height 31
click at [151, 337] on input "checkbox" at bounding box center [157, 336] width 27 height 27
checkbox input "true"
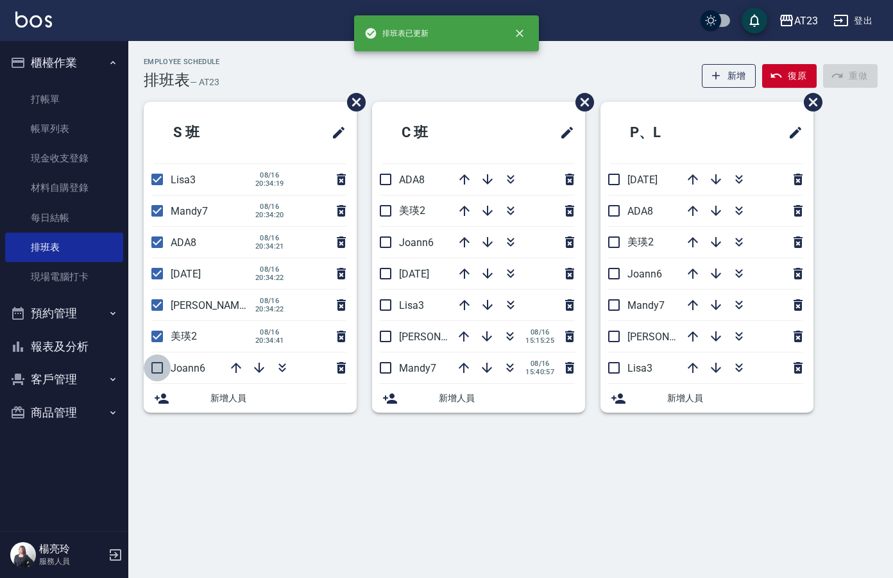
click at [161, 369] on input "checkbox" at bounding box center [157, 368] width 27 height 27
checkbox input "true"
click at [384, 368] on input "checkbox" at bounding box center [385, 368] width 27 height 27
checkbox input "true"
click at [384, 326] on li "亮亮19 08/16 15:15:25" at bounding box center [478, 336] width 213 height 31
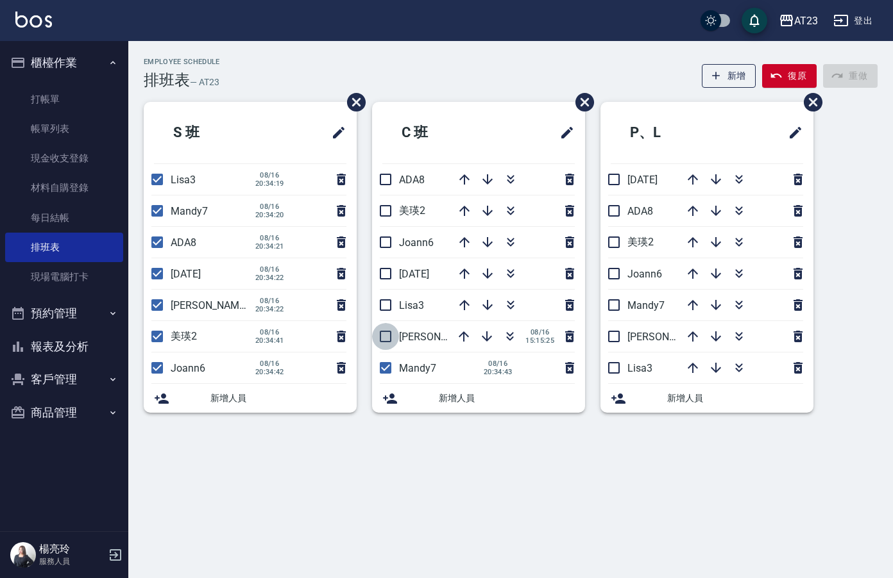
click at [389, 329] on input "checkbox" at bounding box center [385, 336] width 27 height 27
checkbox input "true"
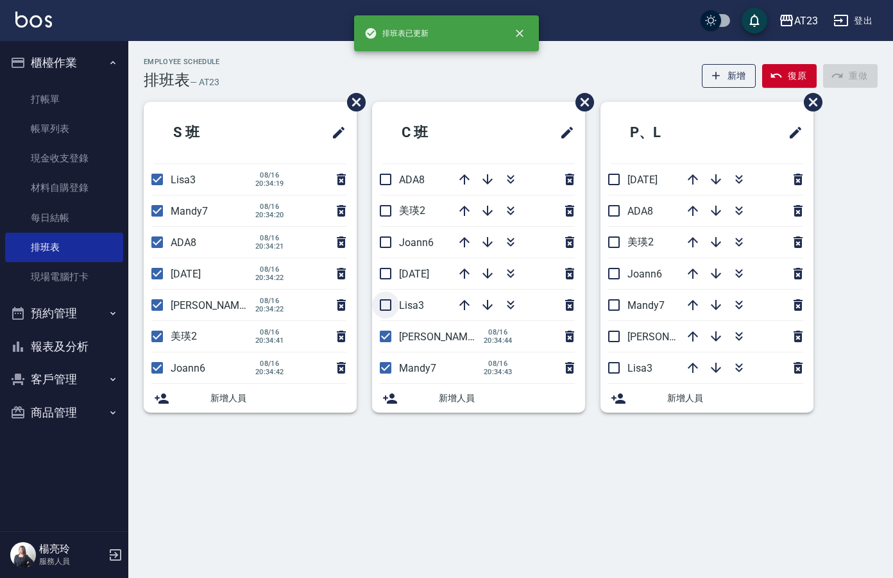
click at [385, 303] on input "checkbox" at bounding box center [385, 305] width 27 height 27
checkbox input "true"
click at [389, 265] on input "checkbox" at bounding box center [385, 273] width 27 height 27
checkbox input "true"
click at [393, 243] on input "checkbox" at bounding box center [385, 242] width 27 height 27
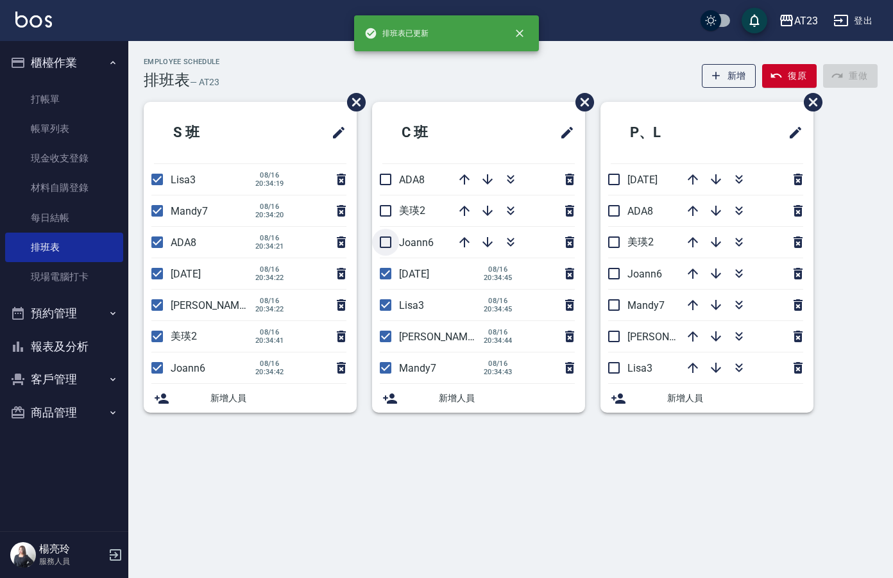
checkbox input "true"
click at [391, 213] on input "checkbox" at bounding box center [385, 211] width 27 height 27
checkbox input "true"
click at [383, 176] on input "checkbox" at bounding box center [385, 179] width 27 height 27
checkbox input "true"
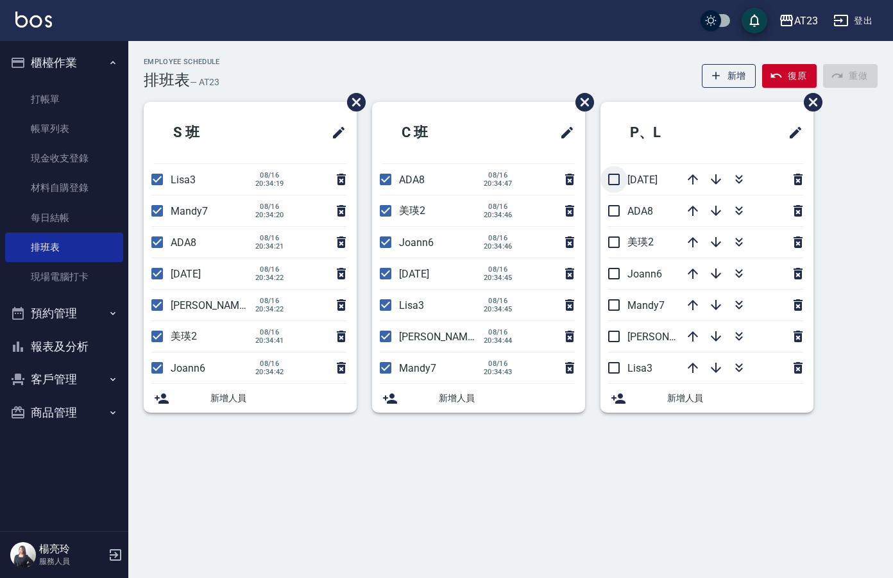
click at [621, 180] on input "checkbox" at bounding box center [613, 179] width 27 height 27
checkbox input "true"
click at [614, 214] on input "checkbox" at bounding box center [613, 211] width 27 height 27
checkbox input "true"
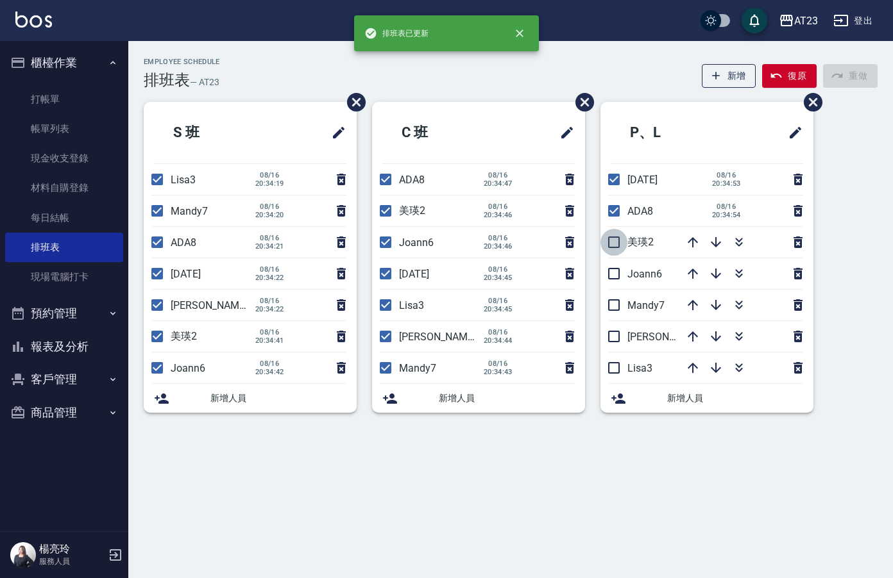
click at [618, 243] on input "checkbox" at bounding box center [613, 242] width 27 height 27
checkbox input "true"
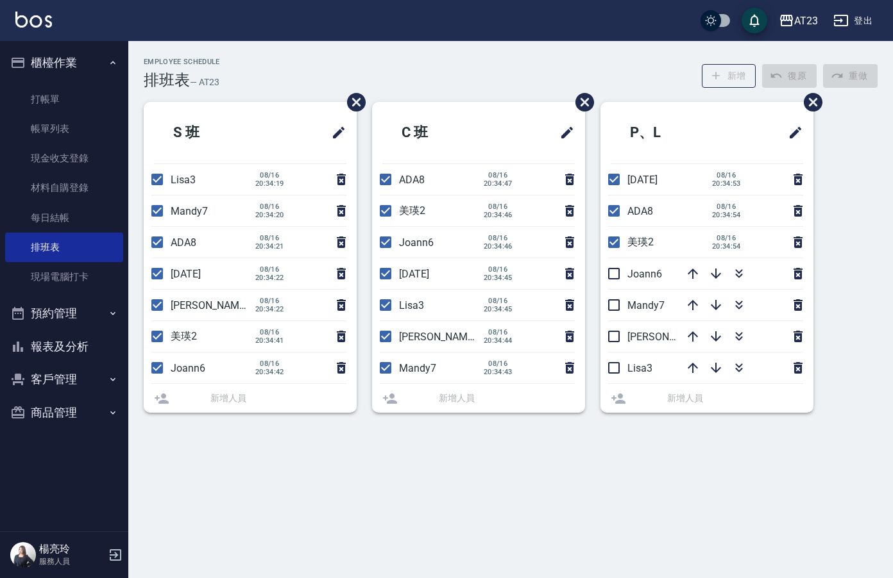
drag, startPoint x: 623, startPoint y: 268, endPoint x: 624, endPoint y: 277, distance: 9.1
click at [623, 272] on li "Joann6" at bounding box center [706, 273] width 213 height 31
click at [621, 314] on input "checkbox" at bounding box center [613, 305] width 27 height 27
checkbox input "true"
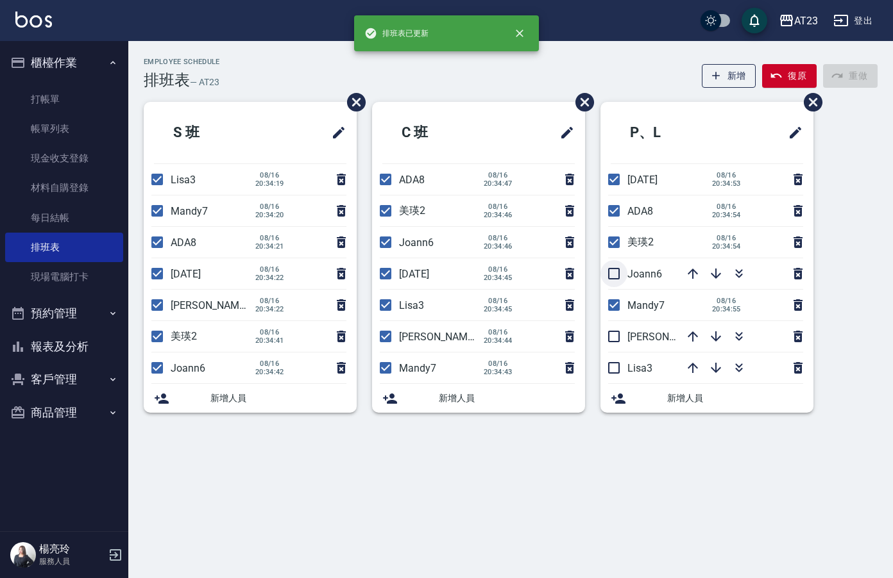
click at [618, 277] on input "checkbox" at bounding box center [613, 273] width 27 height 27
checkbox input "true"
click at [627, 332] on input "checkbox" at bounding box center [613, 336] width 27 height 27
checkbox input "true"
drag, startPoint x: 624, startPoint y: 369, endPoint x: 641, endPoint y: 367, distance: 16.9
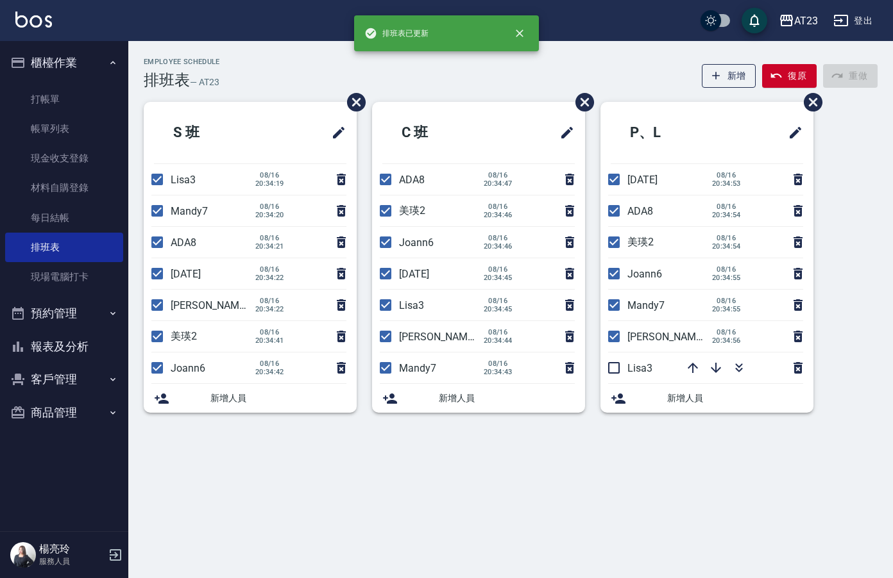
click at [628, 369] on li "Lisa3" at bounding box center [706, 368] width 213 height 31
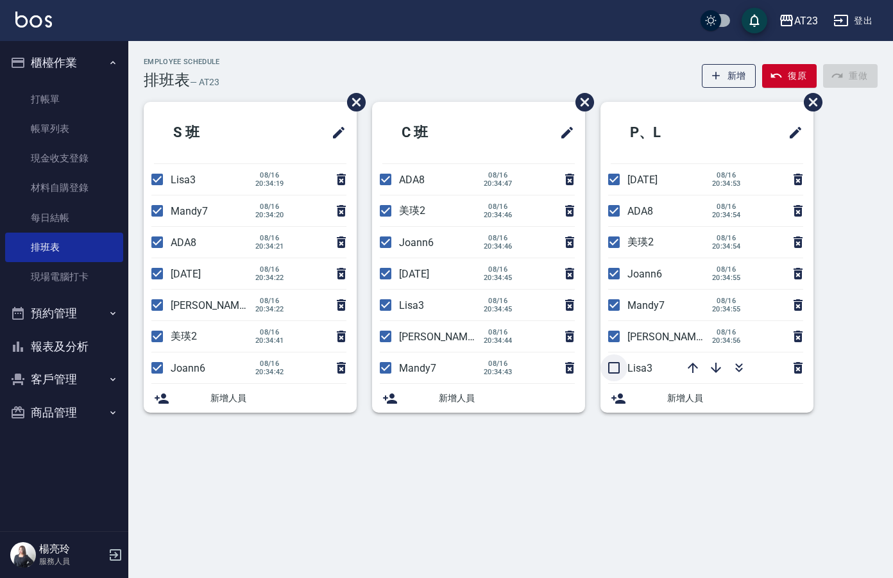
click at [619, 374] on input "checkbox" at bounding box center [613, 368] width 27 height 27
checkbox input "true"
click at [103, 362] on button "報表及分析" at bounding box center [64, 346] width 118 height 33
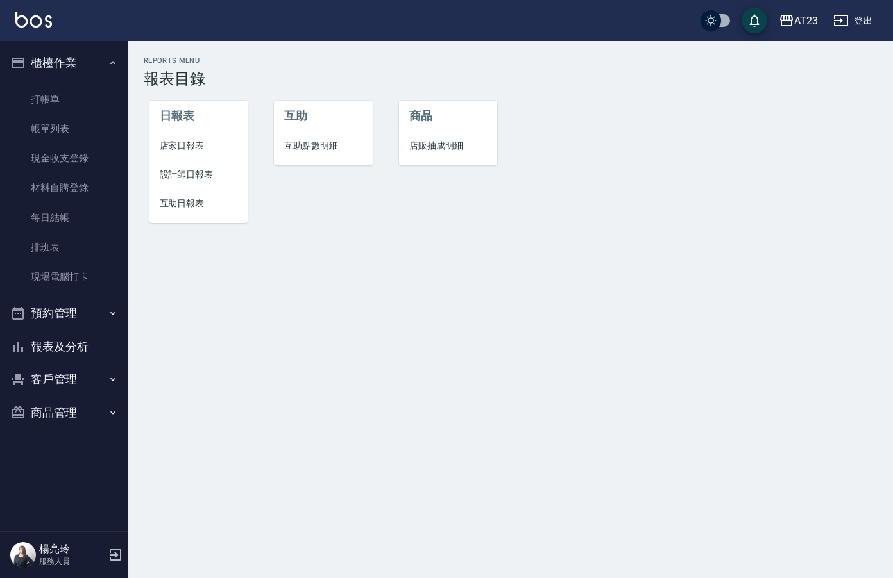
click at [170, 150] on span "店家日報表" at bounding box center [199, 145] width 78 height 13
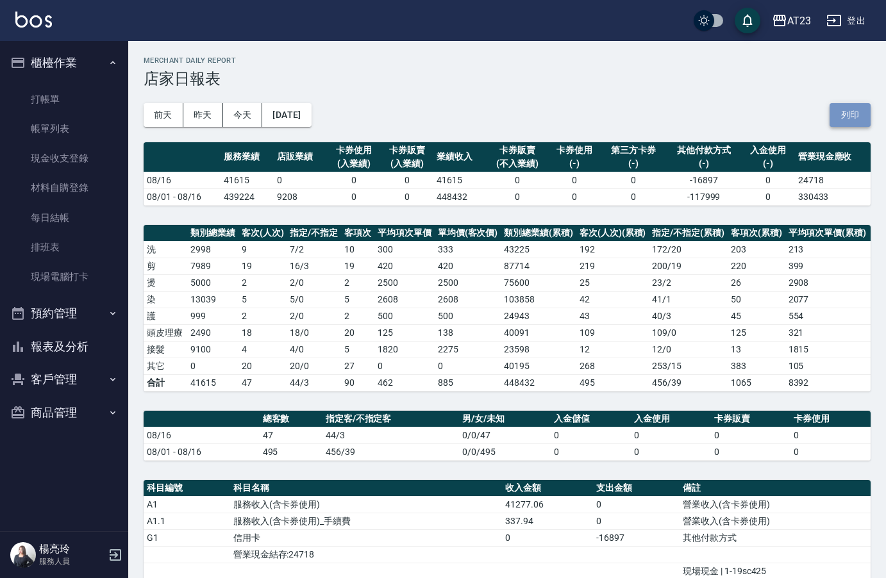
click at [852, 106] on button "列印" at bounding box center [850, 115] width 41 height 24
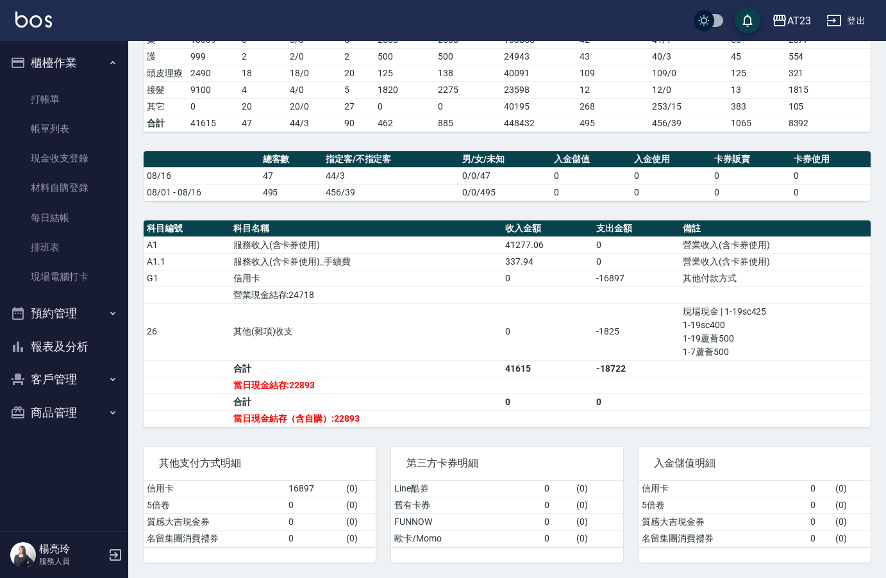
scroll to position [269, 0]
click at [68, 255] on link "排班表" at bounding box center [64, 247] width 118 height 29
